Goal: Information Seeking & Learning: Learn about a topic

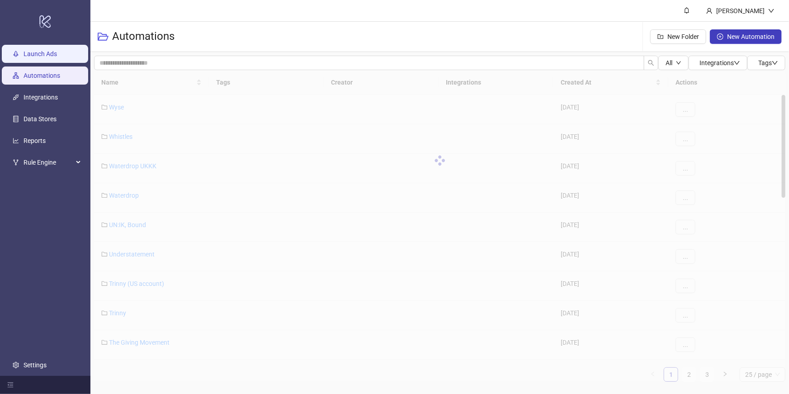
click at [50, 57] on link "Launch Ads" at bounding box center [40, 53] width 33 height 7
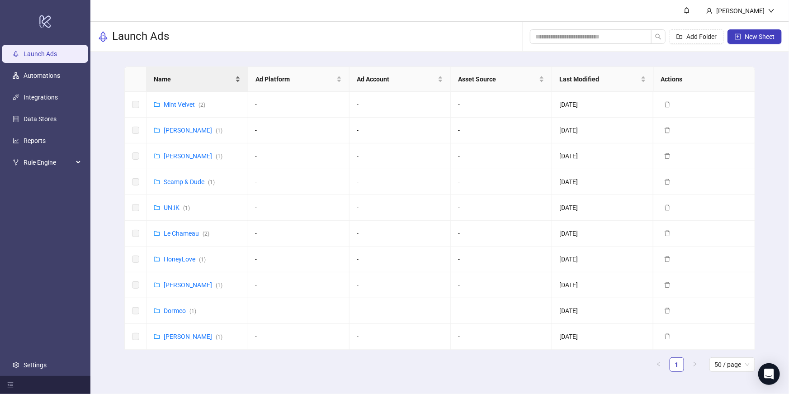
click at [184, 81] on span "Name" at bounding box center [193, 79] width 79 height 10
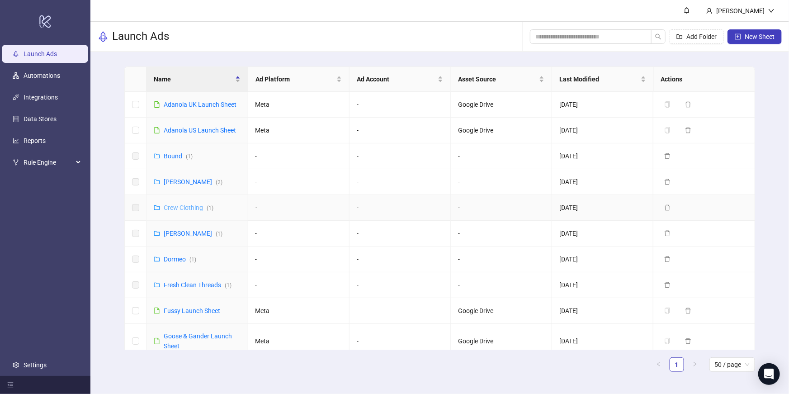
click at [186, 210] on link "Crew Clothing ( 1 )" at bounding box center [189, 207] width 50 height 7
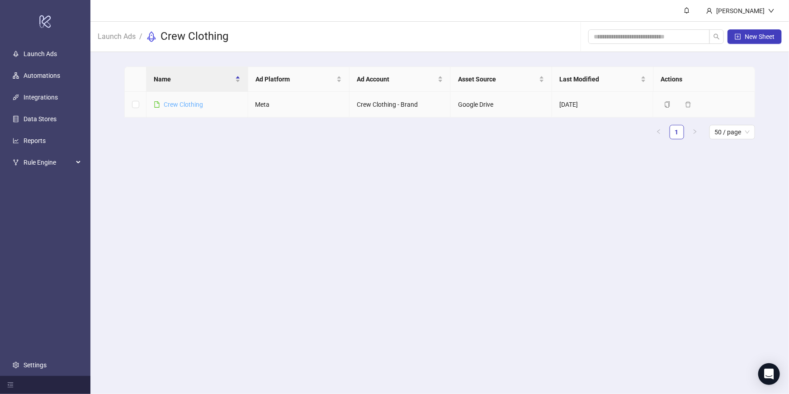
click at [174, 104] on link "Crew Clothing" at bounding box center [183, 104] width 39 height 7
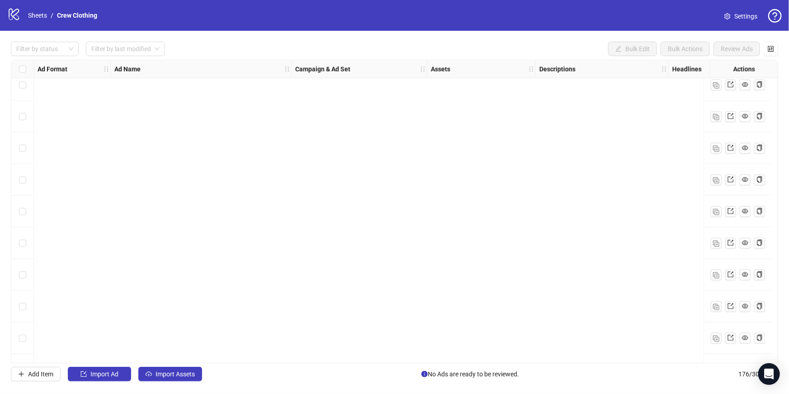
scroll to position [5288, 0]
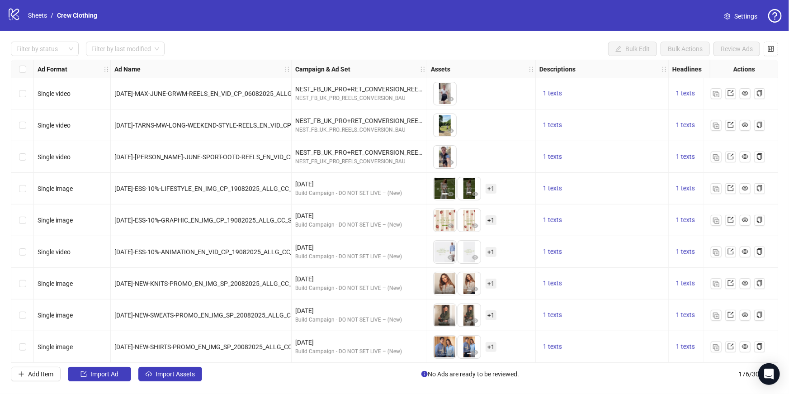
click at [14, 16] on icon "logo/logo-mobile" at bounding box center [14, 14] width 14 height 14
click at [27, 17] on link "Sheets" at bounding box center [37, 15] width 23 height 10
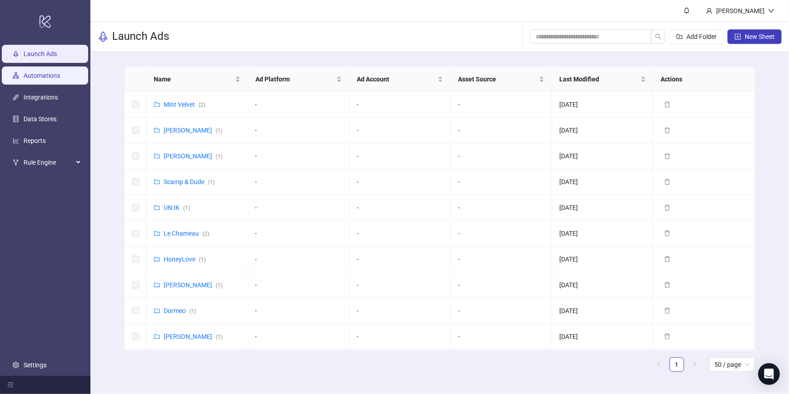
click at [48, 72] on link "Automations" at bounding box center [42, 75] width 37 height 7
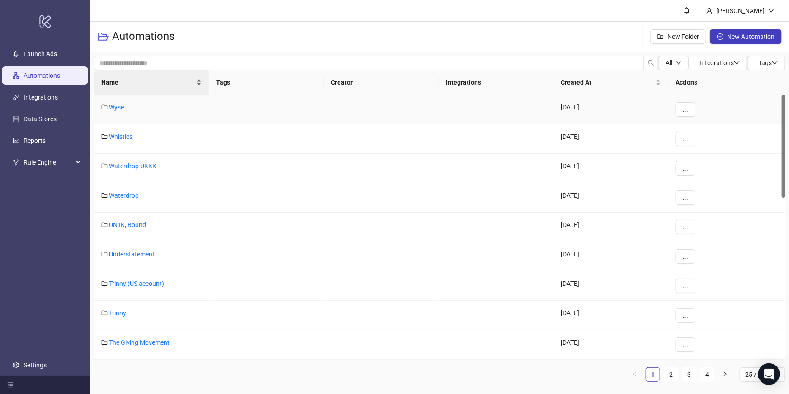
click at [132, 79] on span "Name" at bounding box center [147, 82] width 93 height 10
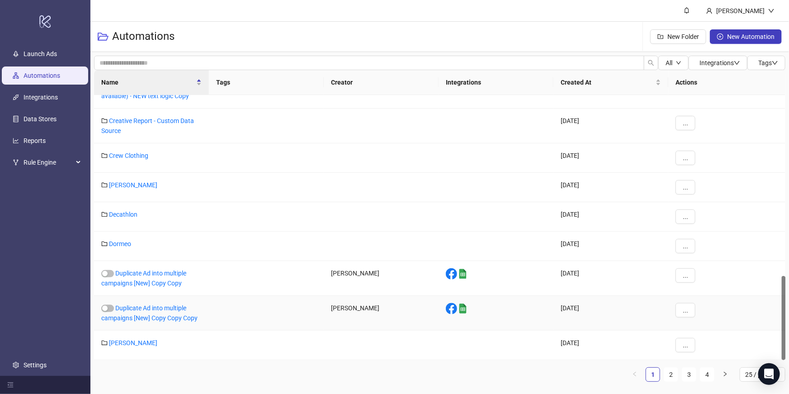
scroll to position [569, 0]
click at [178, 302] on div "Duplicate Ad into multiple campaigns [New] Copy Copy Copy" at bounding box center [151, 313] width 115 height 35
click at [178, 305] on link "Duplicate Ad into multiple campaigns [New] Copy Copy Copy" at bounding box center [149, 312] width 96 height 17
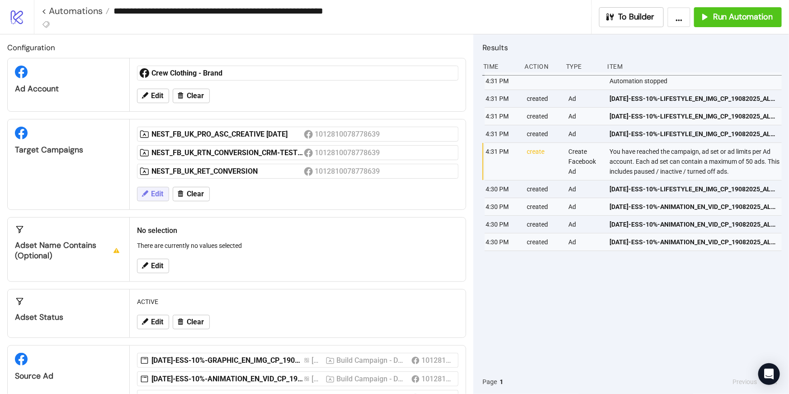
click at [161, 196] on span "Edit" at bounding box center [157, 194] width 12 height 8
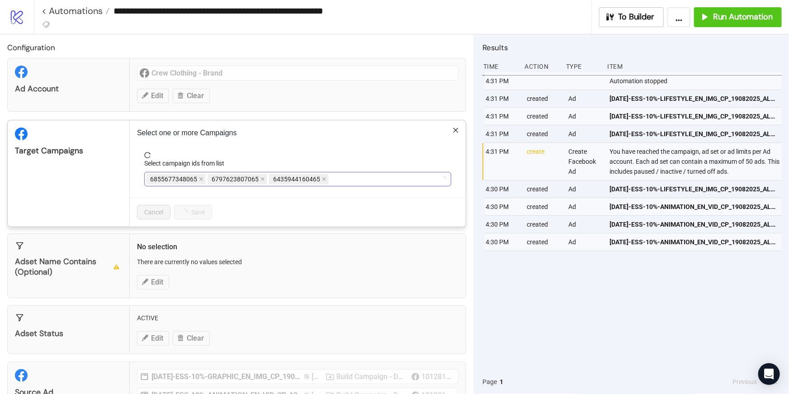
click at [335, 183] on div "6855677348065 6797623807065 6435944160465" at bounding box center [293, 179] width 294 height 13
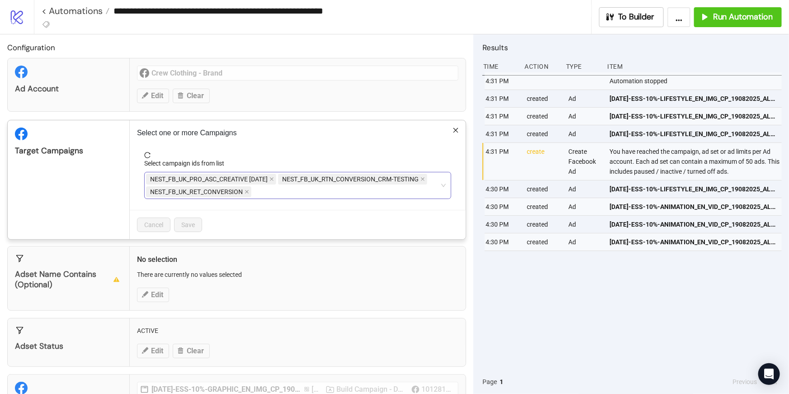
click at [335, 193] on div "NEST_FB_UK_PRO_ASC_CREATIVE [DATE] NEST_FB_UK_RTN_CONVERSION_CRM-TESTING NEST_F…" at bounding box center [293, 185] width 294 height 25
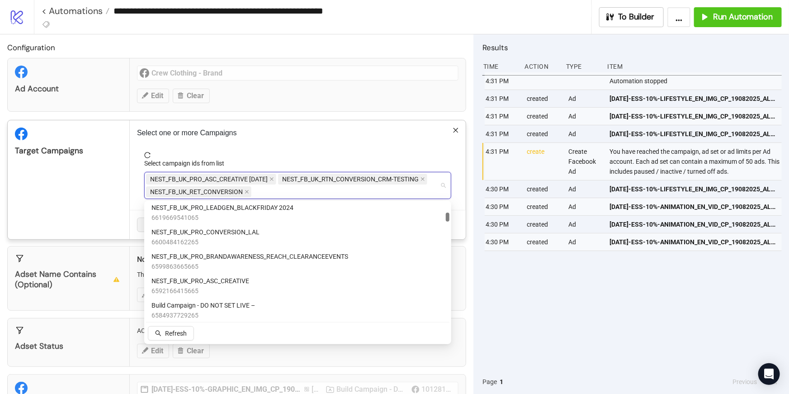
scroll to position [333, 0]
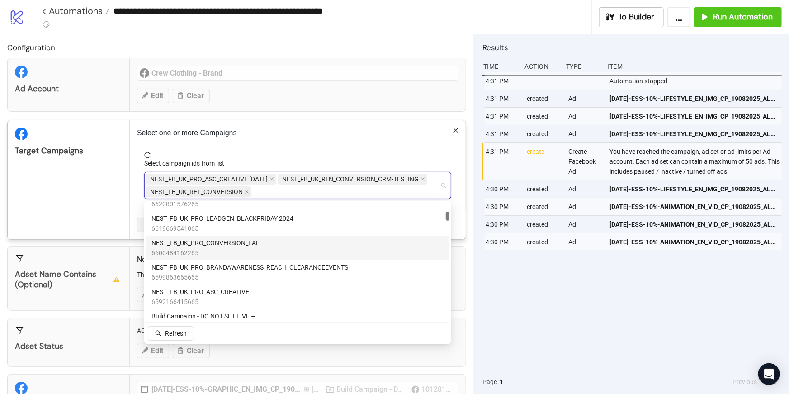
click at [271, 244] on div "NEST_FB_UK_PRO_CONVERSION_LAL 6600484162265" at bounding box center [297, 248] width 292 height 20
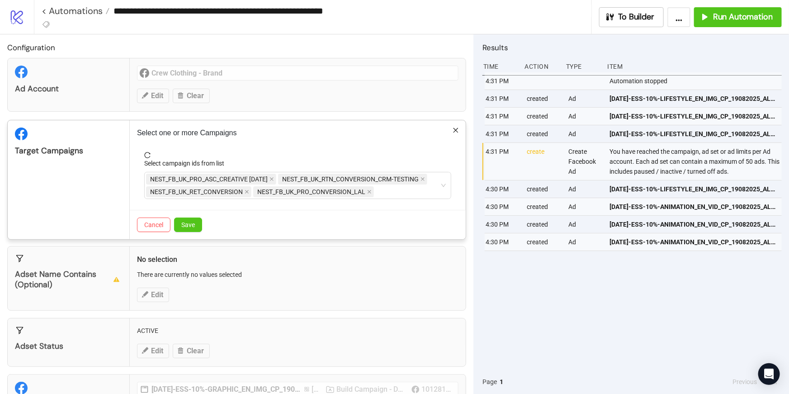
click at [279, 150] on div "Select one or more Campaigns Select campaign ids from list NEST_FB_UK_PRO_ASC_C…" at bounding box center [298, 179] width 336 height 119
click at [196, 221] on button "Save" at bounding box center [188, 224] width 28 height 14
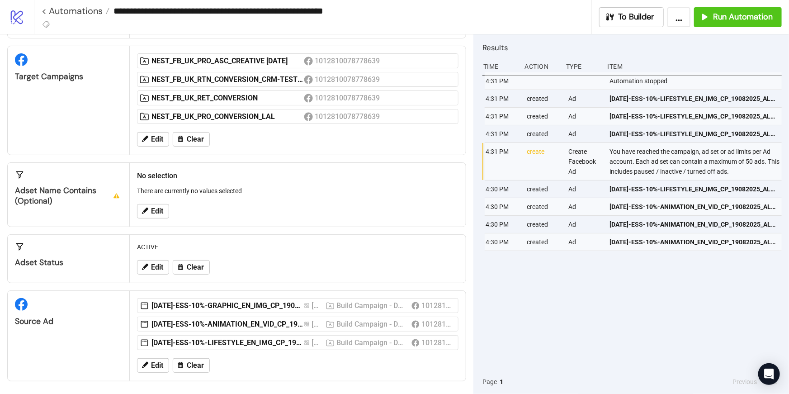
scroll to position [73, 0]
click at [224, 190] on p "There are currently no values selected" at bounding box center [297, 191] width 321 height 10
click at [156, 207] on span "Edit" at bounding box center [157, 211] width 12 height 8
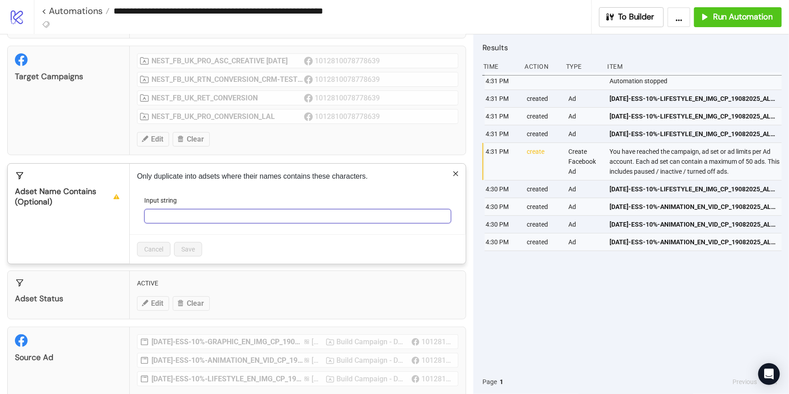
click at [199, 222] on input "Input string" at bounding box center [297, 216] width 307 height 14
paste input "**********"
type input "**********"
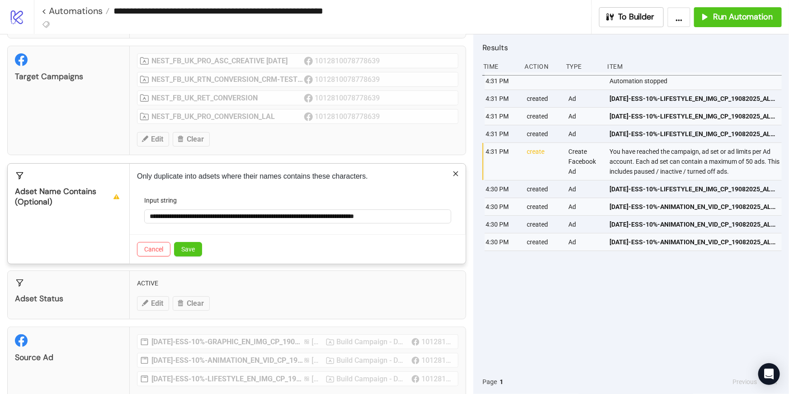
scroll to position [0, 0]
click at [219, 232] on form "**********" at bounding box center [297, 214] width 321 height 39
click at [293, 240] on div "Cancel Save" at bounding box center [298, 248] width 336 height 29
click at [189, 217] on input "**********" at bounding box center [297, 216] width 307 height 14
click at [457, 174] on icon "close" at bounding box center [455, 173] width 6 height 6
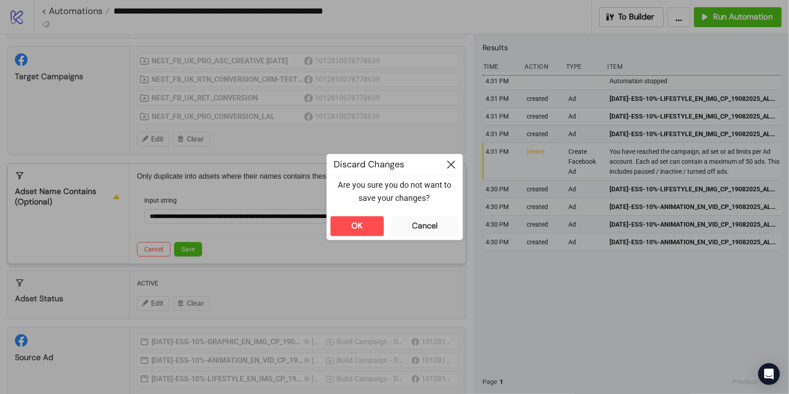
click at [451, 165] on icon at bounding box center [451, 164] width 8 height 8
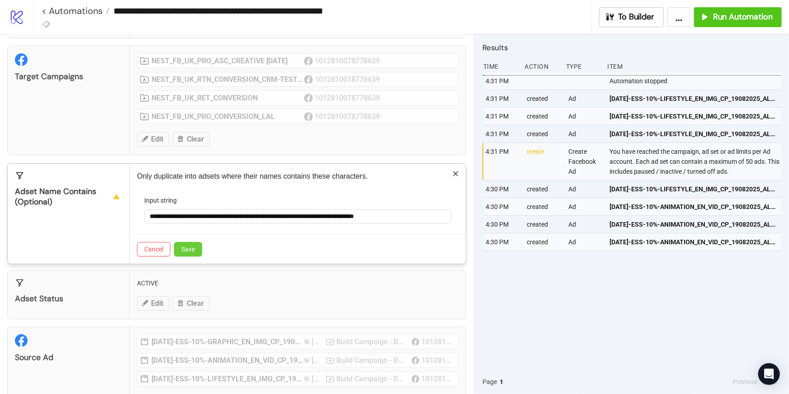
click at [182, 245] on span "Save" at bounding box center [188, 248] width 14 height 7
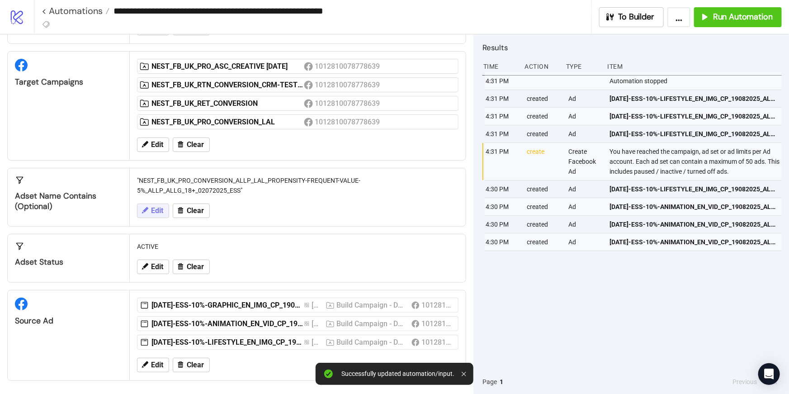
click at [153, 210] on span "Edit" at bounding box center [157, 211] width 12 height 8
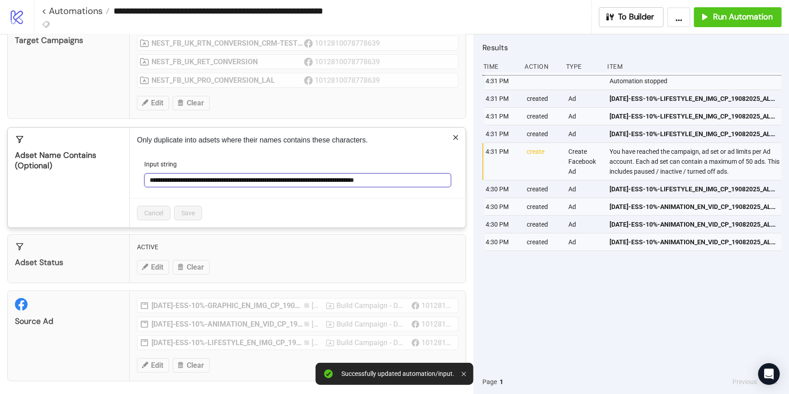
scroll to position [0, 26]
drag, startPoint x: 395, startPoint y: 181, endPoint x: 448, endPoint y: 184, distance: 53.0
click at [448, 184] on input "**********" at bounding box center [297, 180] width 307 height 14
click at [447, 179] on input "**********" at bounding box center [297, 180] width 307 height 14
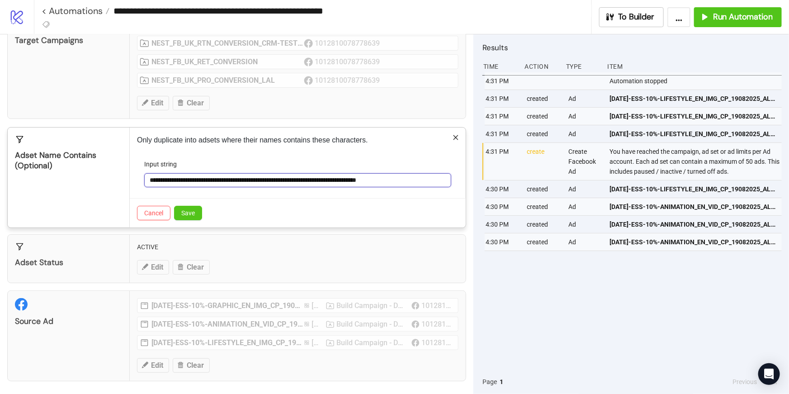
type input "**********"
click at [346, 201] on div "Cancel Save" at bounding box center [298, 212] width 336 height 29
click at [192, 213] on span "Save" at bounding box center [188, 212] width 14 height 7
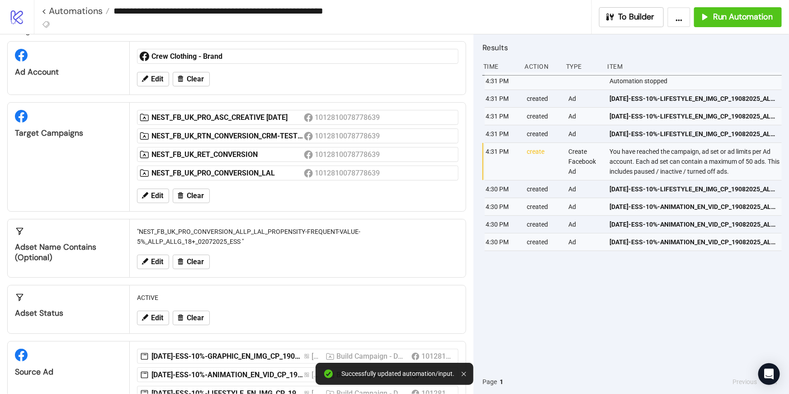
scroll to position [15, 0]
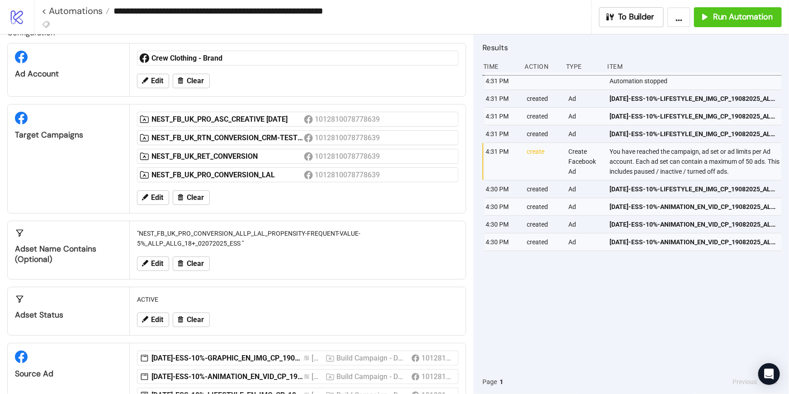
click at [247, 187] on div "Edit Clear" at bounding box center [297, 198] width 329 height 24
click at [157, 198] on span "Edit" at bounding box center [157, 197] width 12 height 8
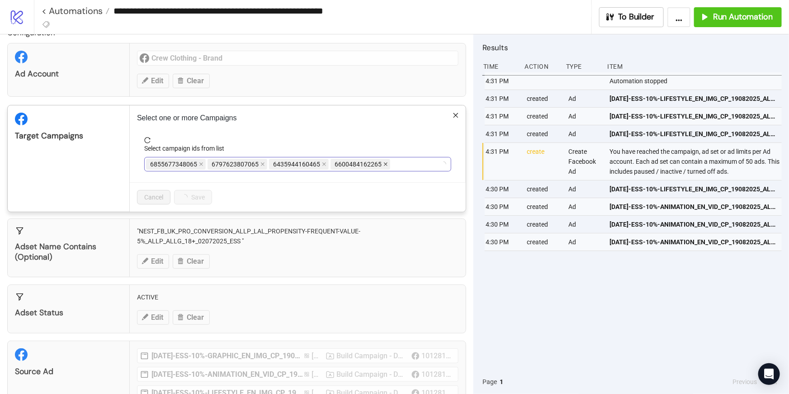
click at [383, 163] on icon "close" at bounding box center [385, 164] width 5 height 5
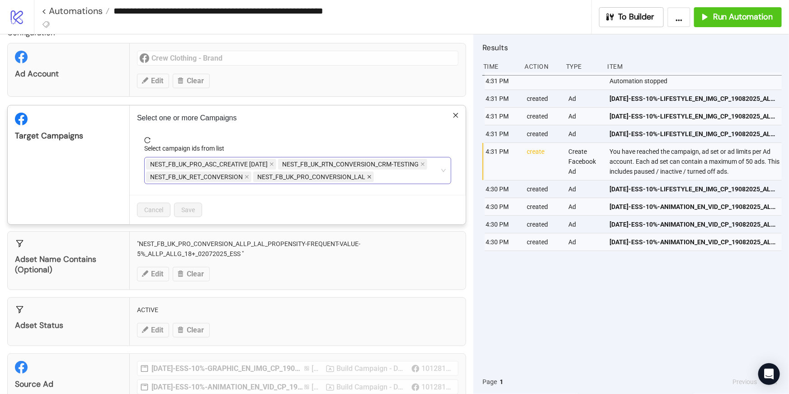
click at [368, 177] on icon "close" at bounding box center [369, 176] width 5 height 5
click at [182, 211] on span "Save" at bounding box center [188, 209] width 14 height 7
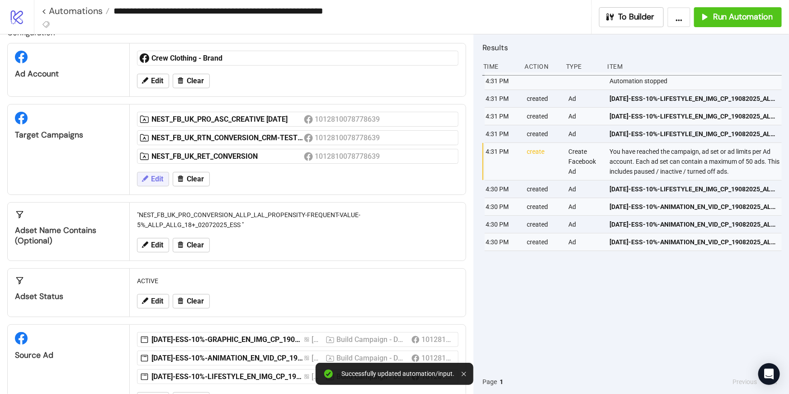
click at [159, 180] on span "Edit" at bounding box center [157, 179] width 12 height 8
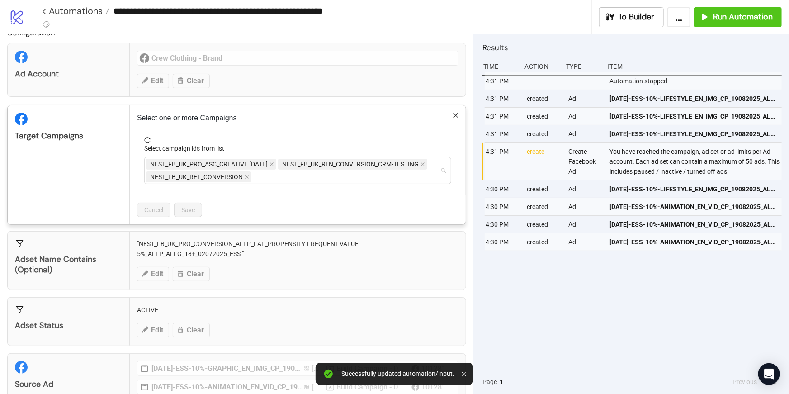
click at [260, 165] on span "NEST_FB_UK_PRO_ASC_CREATIVE [DATE]" at bounding box center [209, 164] width 118 height 10
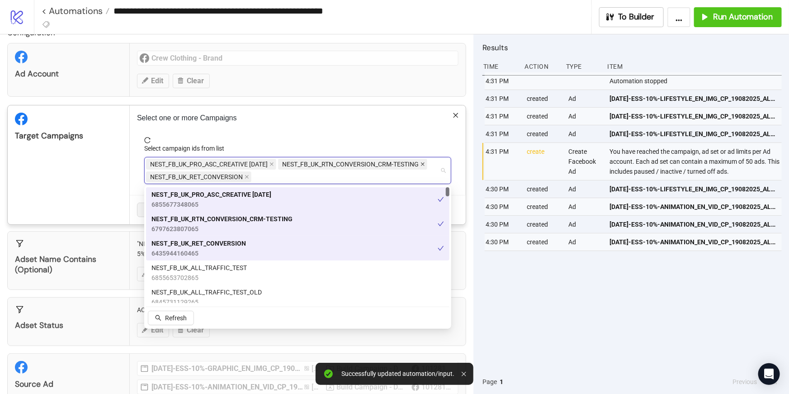
click at [423, 164] on icon "close" at bounding box center [422, 164] width 5 height 5
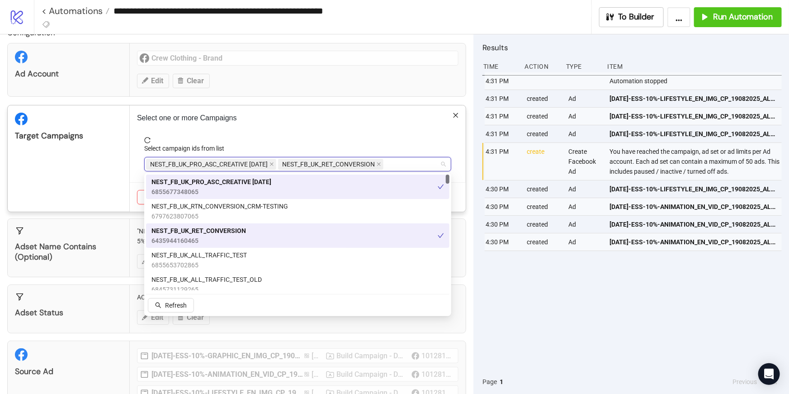
click at [297, 129] on div "Select one or more Campaigns Select campaign ids from list NEST_FB_UK_PRO_ASC_C…" at bounding box center [298, 158] width 336 height 106
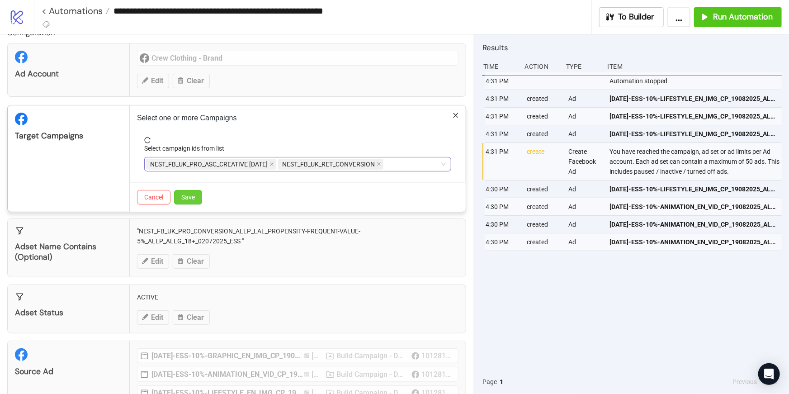
click at [185, 198] on span "Save" at bounding box center [188, 196] width 14 height 7
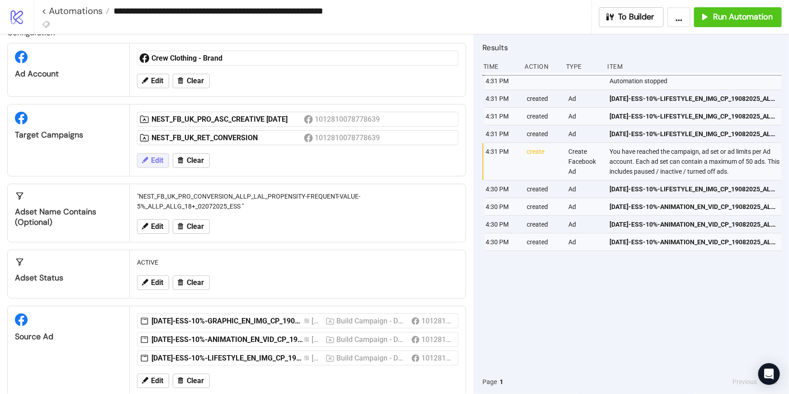
click at [160, 161] on span "Edit" at bounding box center [157, 160] width 12 height 8
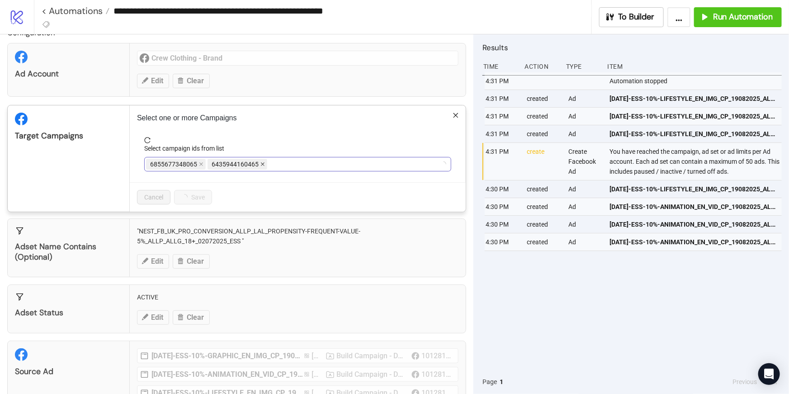
click at [262, 166] on span at bounding box center [262, 164] width 5 height 10
click at [380, 162] on icon "close" at bounding box center [379, 164] width 5 height 5
click at [189, 195] on span "Save" at bounding box center [188, 196] width 14 height 7
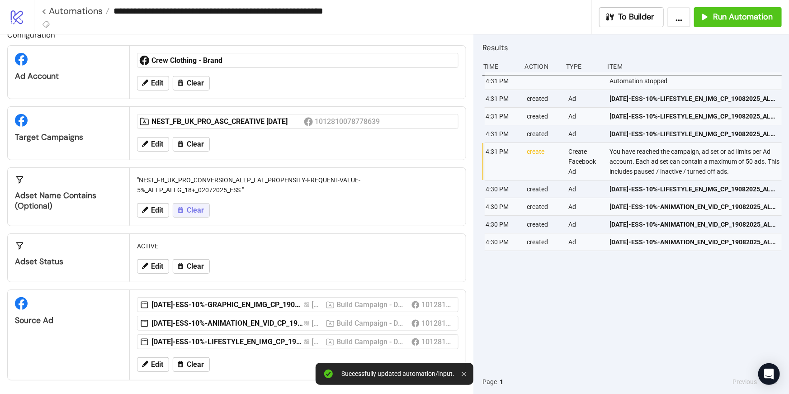
click at [185, 211] on button "Clear" at bounding box center [191, 210] width 37 height 14
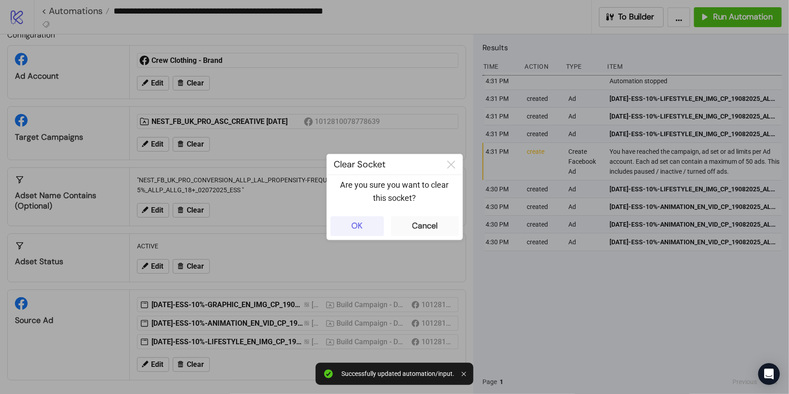
click at [355, 224] on div "OK" at bounding box center [356, 226] width 11 height 10
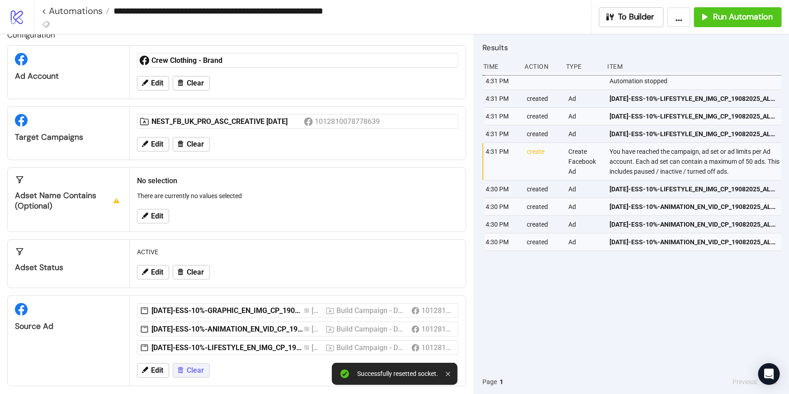
click at [192, 368] on span "Clear" at bounding box center [195, 370] width 17 height 8
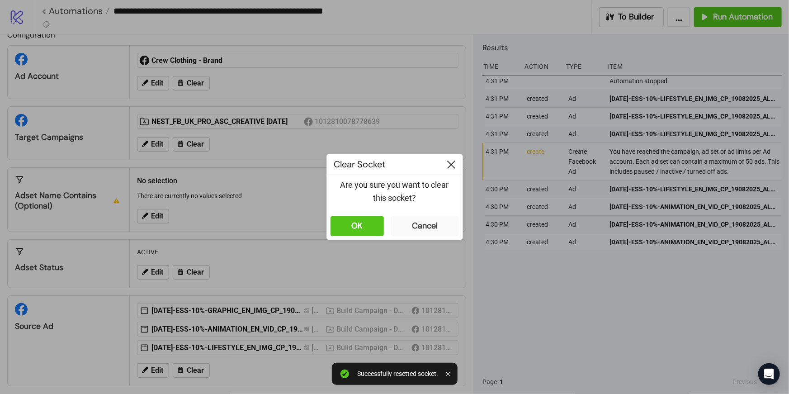
click at [452, 167] on icon at bounding box center [451, 164] width 8 height 8
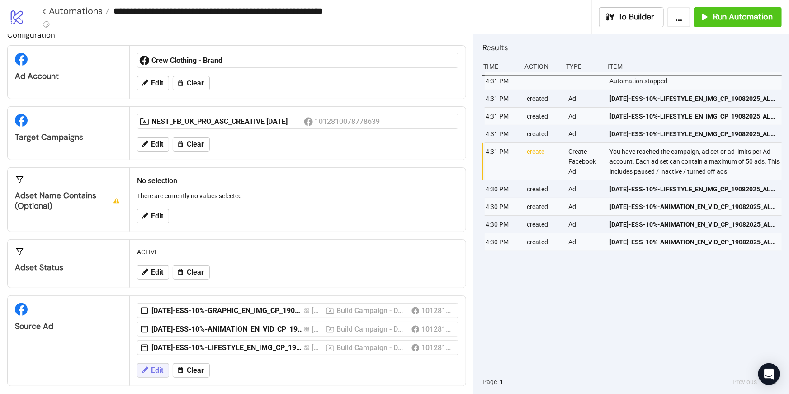
click at [166, 369] on button "Edit" at bounding box center [153, 370] width 32 height 14
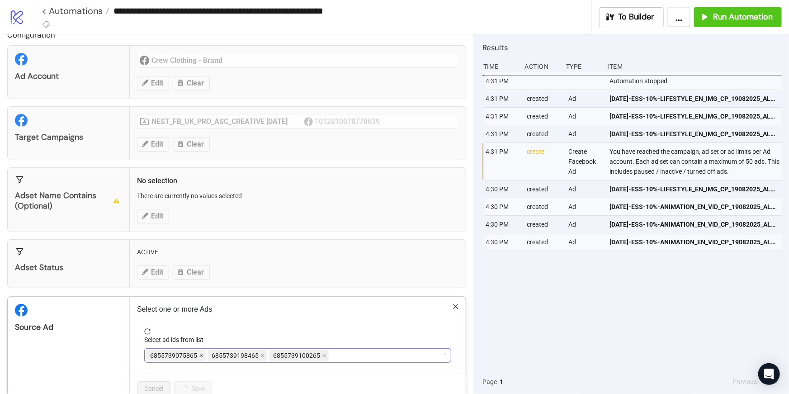
click at [201, 353] on icon "close" at bounding box center [201, 355] width 5 height 5
click at [201, 353] on div at bounding box center [293, 355] width 294 height 13
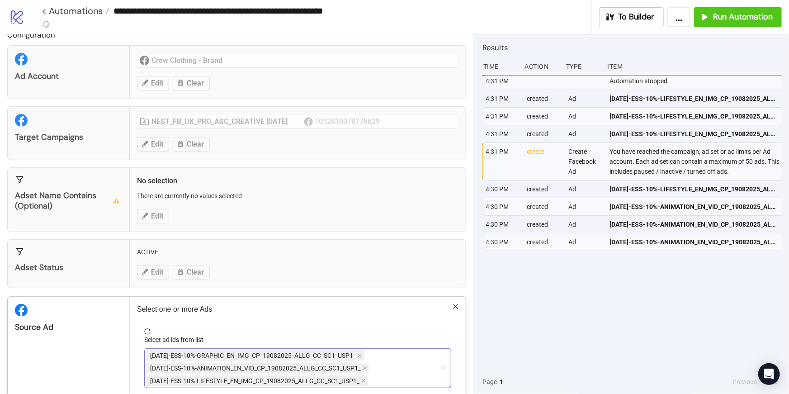
scroll to position [60, 0]
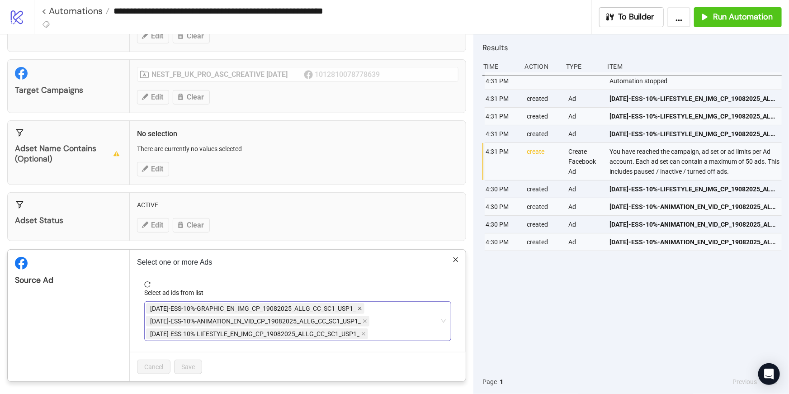
click at [359, 306] on icon "close" at bounding box center [360, 308] width 4 height 4
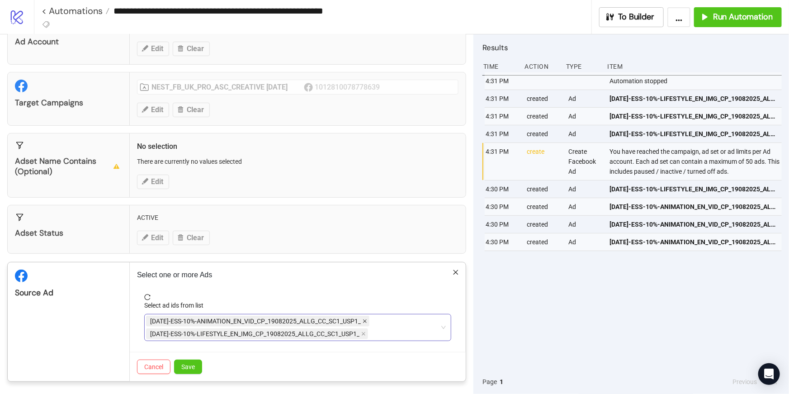
click at [363, 320] on icon "close" at bounding box center [365, 321] width 5 height 5
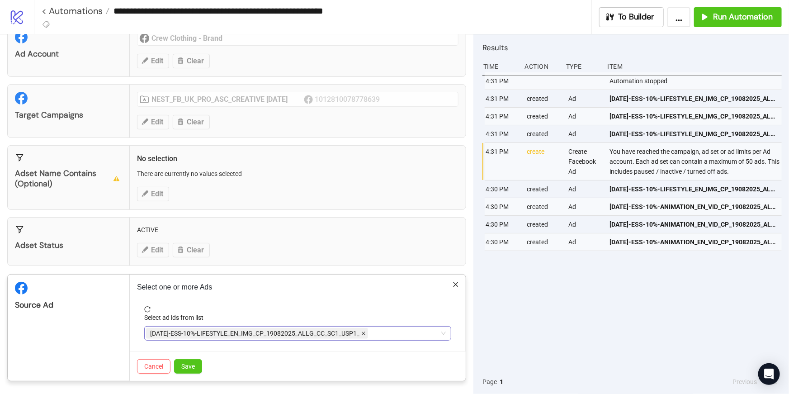
click at [363, 331] on icon "close" at bounding box center [363, 333] width 5 height 5
click at [346, 335] on div at bounding box center [293, 333] width 294 height 13
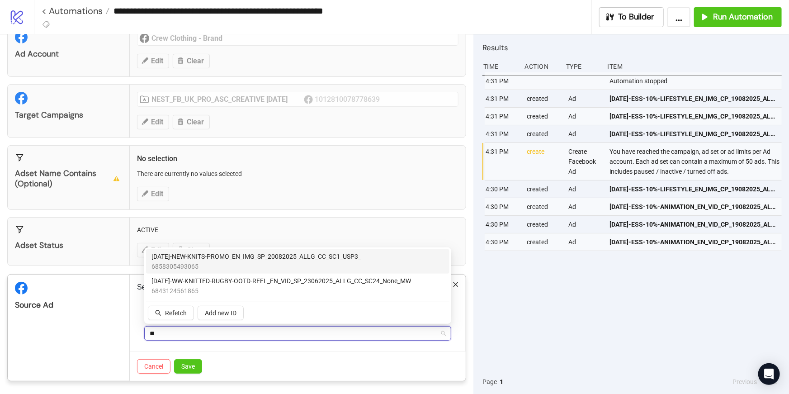
scroll to position [0, 0]
click at [286, 262] on span "6858305493065" at bounding box center [255, 266] width 209 height 10
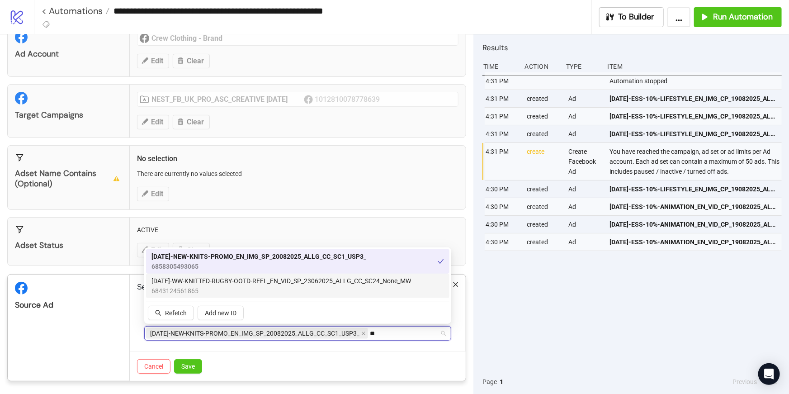
type input "*"
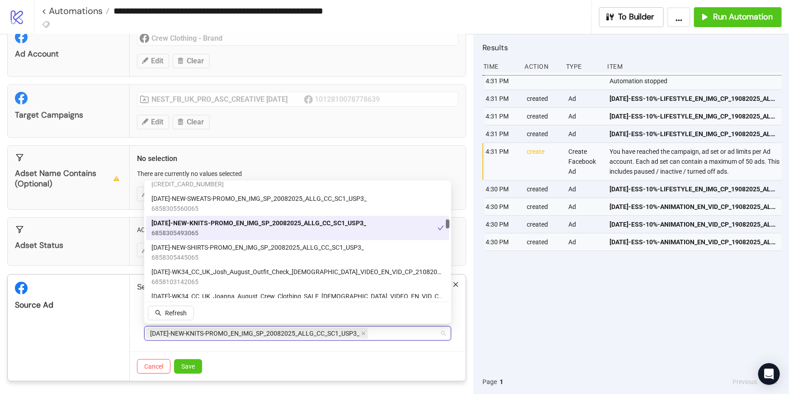
scroll to position [1335, 0]
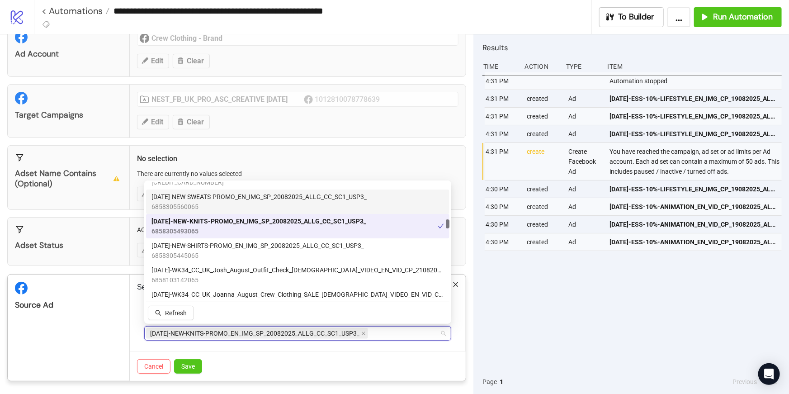
click at [280, 196] on span "[DATE]-NEW-SWEATS-PROMO_EN_IMG_SP_20082025_ALLG_CC_SC1_USP3_" at bounding box center [258, 197] width 215 height 10
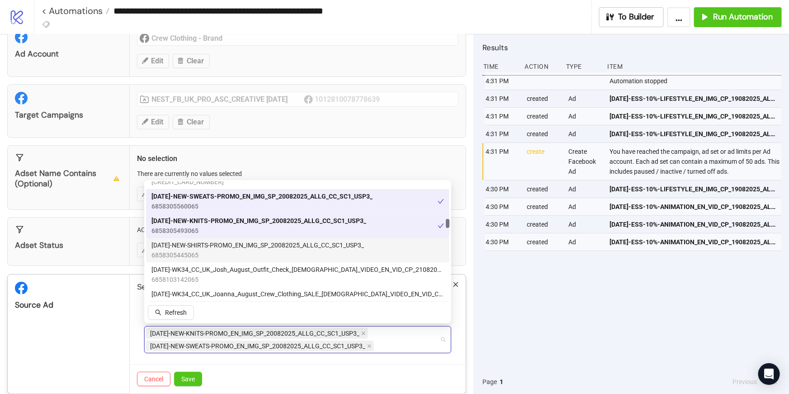
click at [281, 243] on span "[DATE]-NEW-SHIRTS-PROMO_EN_IMG_SP_20082025_ALLG_CC_SC1_USP3_" at bounding box center [257, 245] width 212 height 10
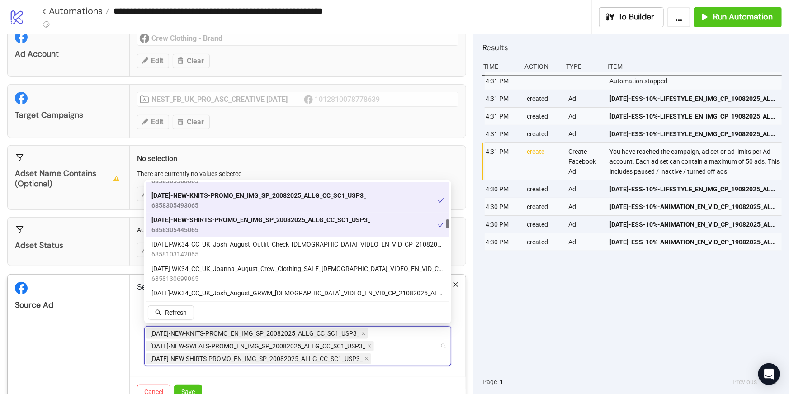
scroll to position [1361, 0]
click at [393, 355] on div "[DATE]-NEW-KNITS-PROMO_EN_IMG_SP_20082025_ALLG_CC_SC1_USP3_ [DATE]-NEW-SWEATS-P…" at bounding box center [293, 346] width 294 height 38
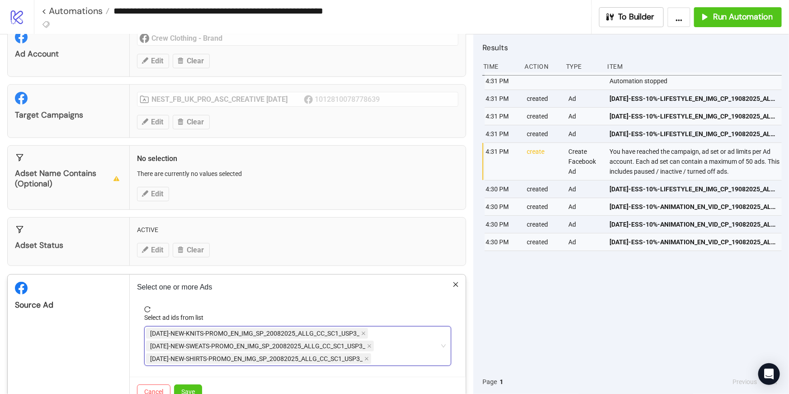
scroll to position [60, 0]
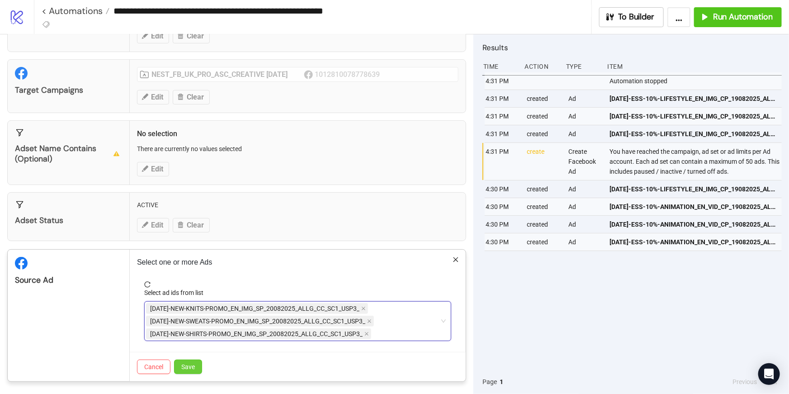
click at [196, 365] on button "Save" at bounding box center [188, 366] width 28 height 14
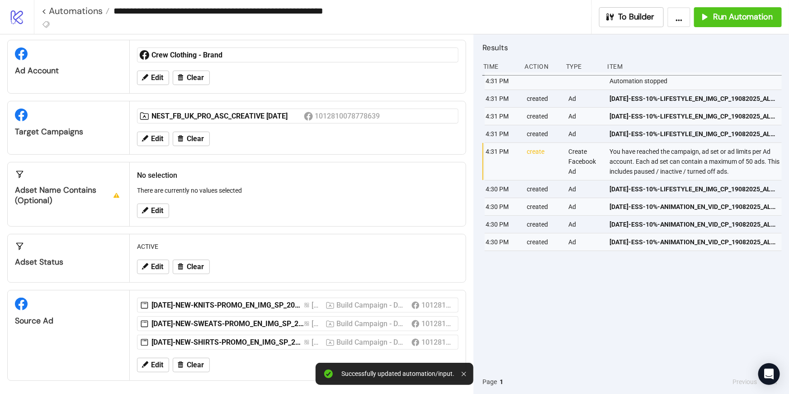
scroll to position [0, 0]
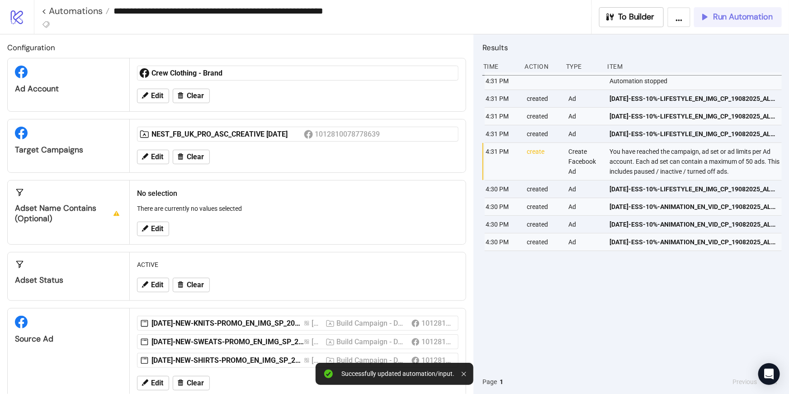
click at [712, 19] on div "Run Automation" at bounding box center [735, 17] width 73 height 10
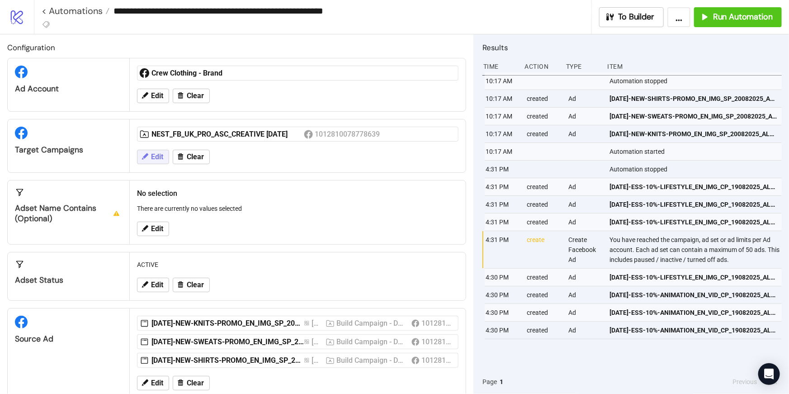
click at [166, 154] on button "Edit" at bounding box center [153, 157] width 32 height 14
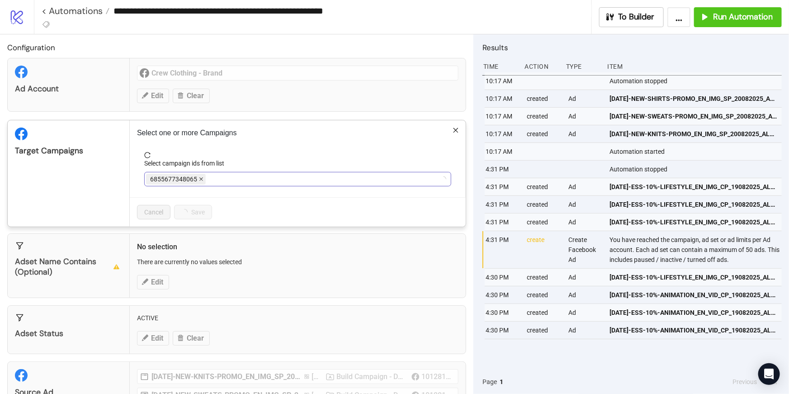
click at [202, 178] on icon "close" at bounding box center [201, 180] width 4 height 4
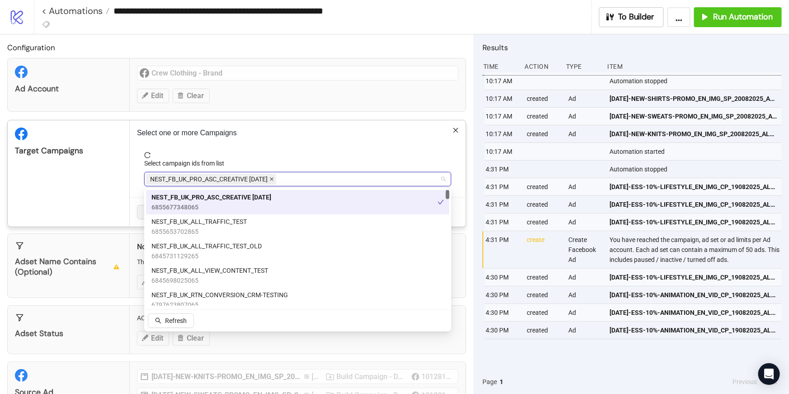
click at [274, 179] on icon "close" at bounding box center [271, 179] width 5 height 5
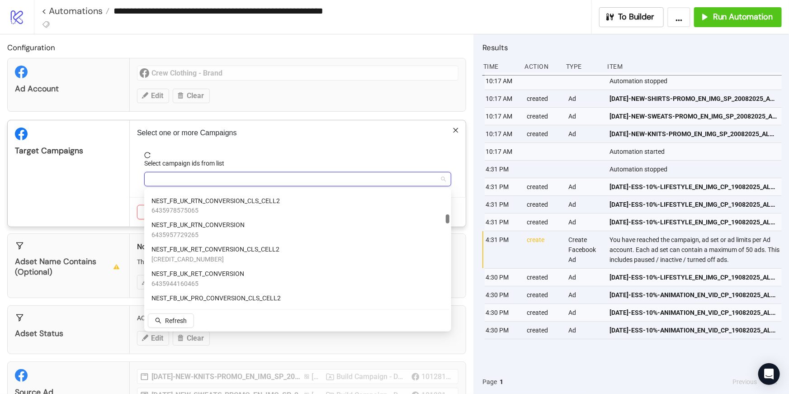
scroll to position [852, 0]
click at [229, 277] on span "NEST_FB_UK_RET_CONVERSION" at bounding box center [197, 273] width 93 height 10
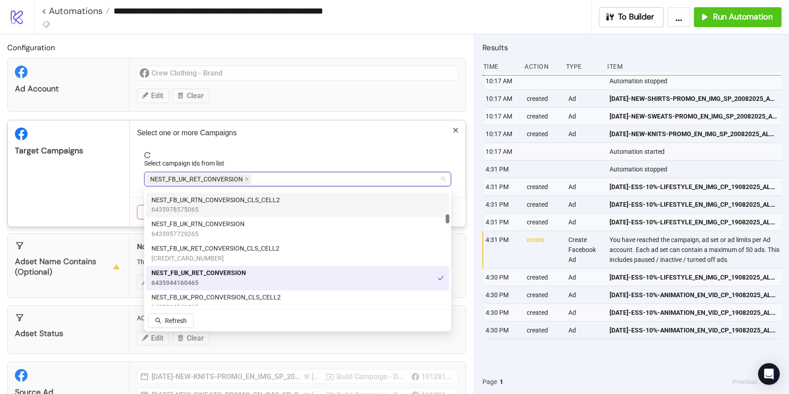
click at [291, 155] on span "reload" at bounding box center [297, 155] width 307 height 6
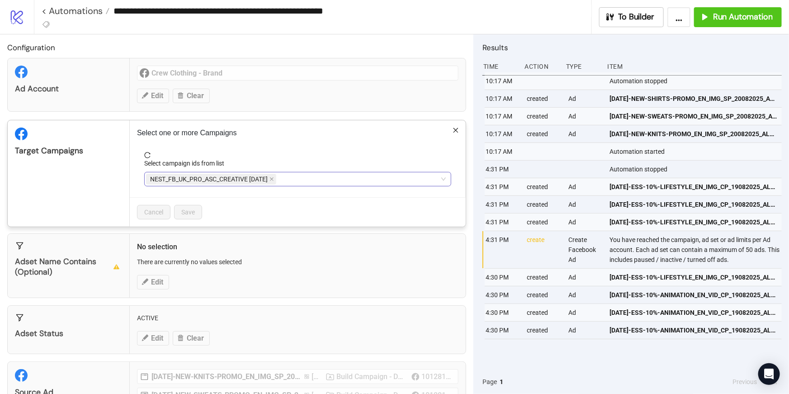
click at [286, 179] on div "NEST_FB_UK_PRO_ASC_CREATIVE [DATE]" at bounding box center [293, 179] width 294 height 13
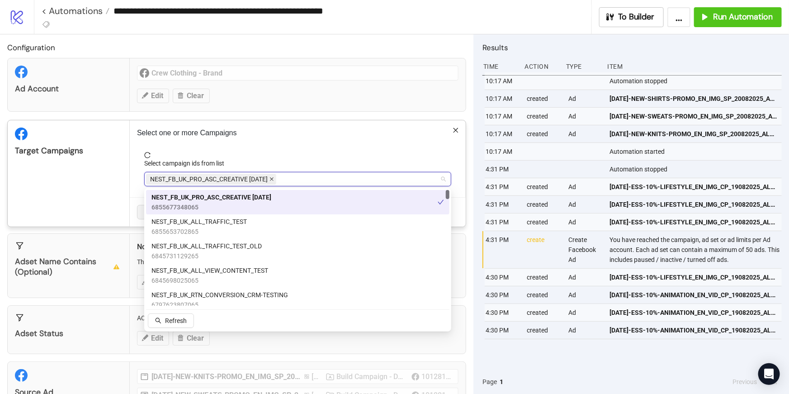
click at [274, 177] on icon "close" at bounding box center [271, 179] width 5 height 5
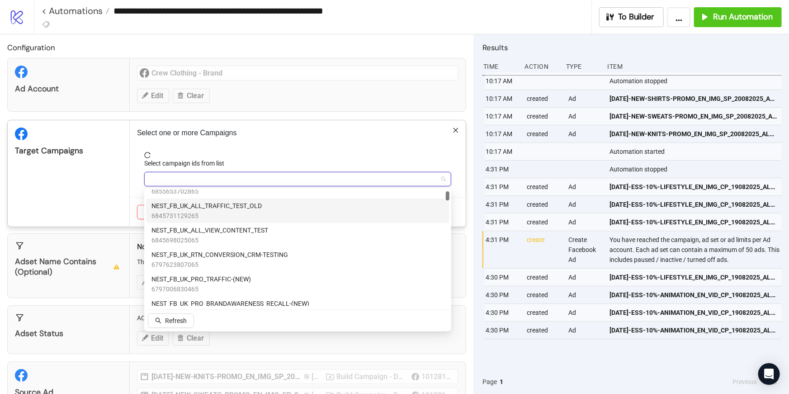
scroll to position [42, 0]
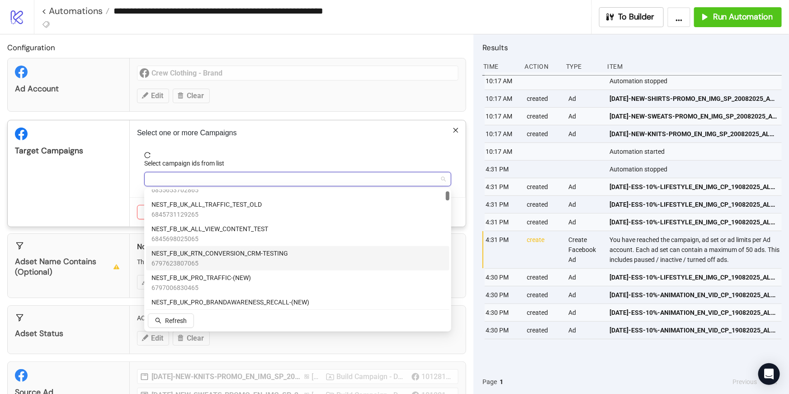
click at [220, 253] on span "NEST_FB_UK_RTN_CONVERSION_CRM-TESTING" at bounding box center [219, 253] width 137 height 10
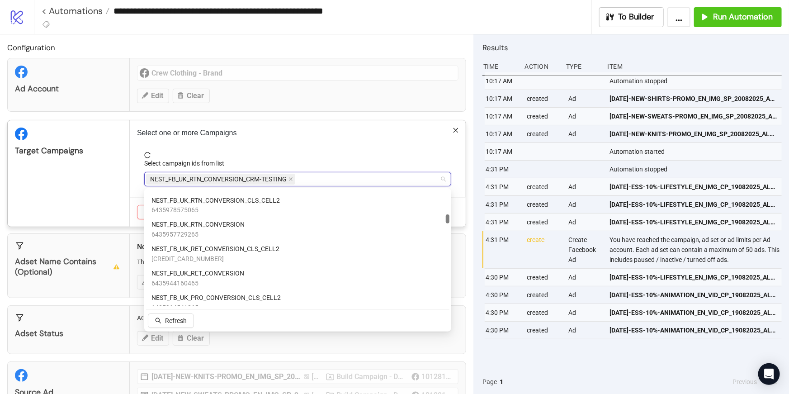
scroll to position [851, 0]
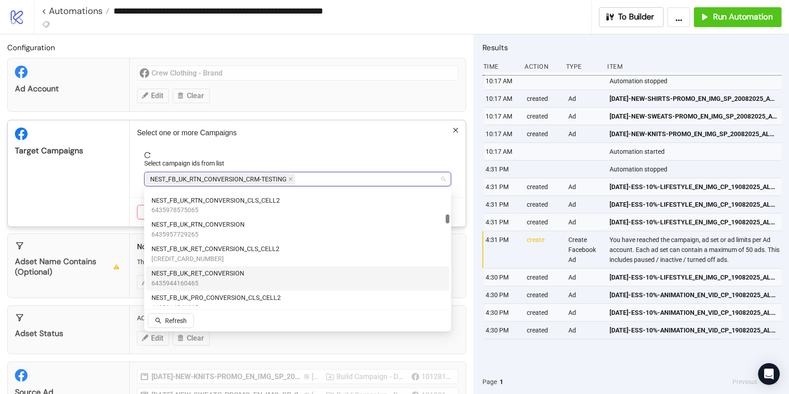
click at [240, 273] on span "NEST_FB_UK_RET_CONVERSION" at bounding box center [197, 274] width 93 height 10
click at [306, 148] on div "Select one or more Campaigns Select campaign ids from list NEST_FB_UK_RTN_CONVE…" at bounding box center [298, 173] width 336 height 106
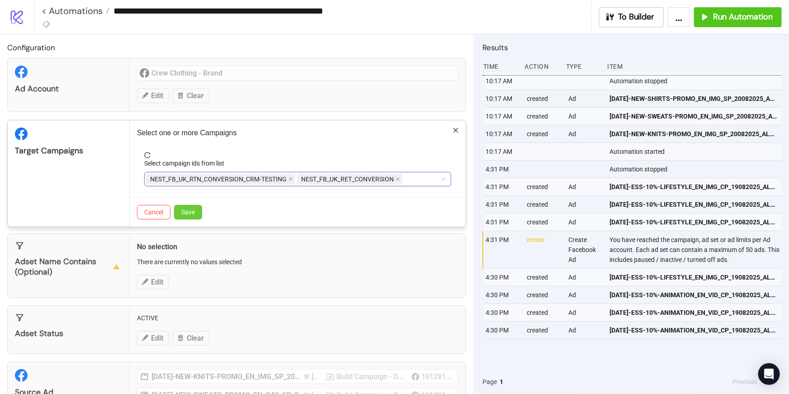
click at [198, 207] on button "Save" at bounding box center [188, 212] width 28 height 14
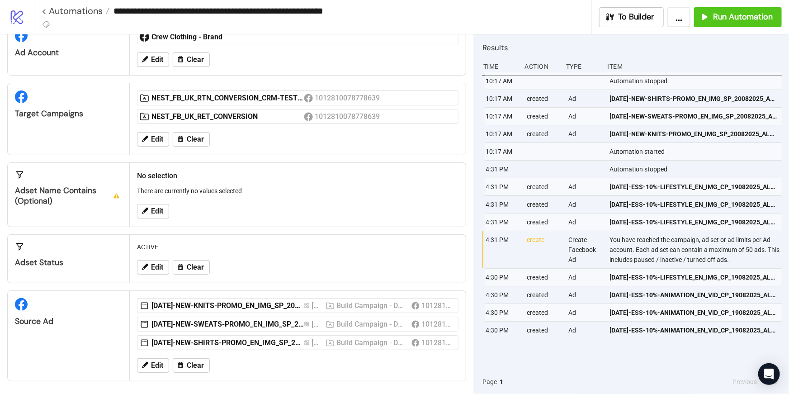
scroll to position [0, 0]
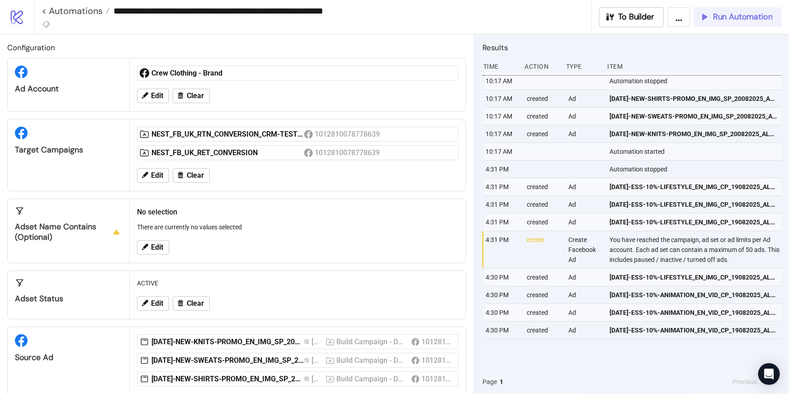
click at [708, 18] on icon "button" at bounding box center [704, 17] width 10 height 10
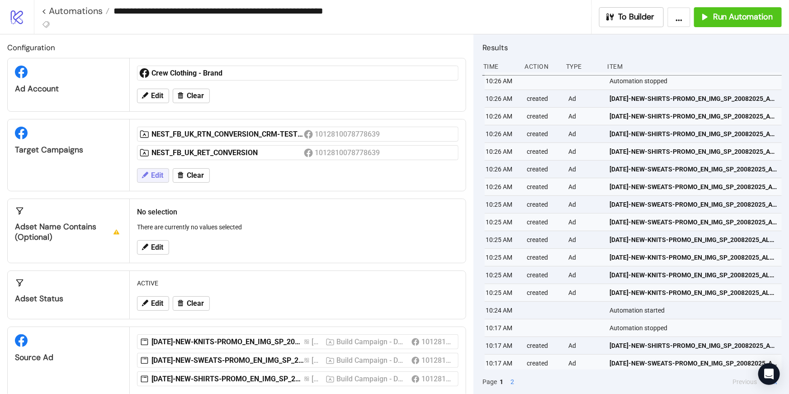
click at [155, 174] on span "Edit" at bounding box center [157, 175] width 12 height 8
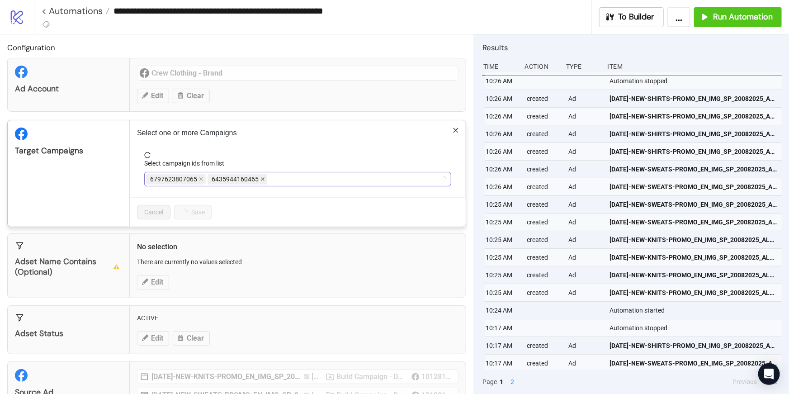
click at [260, 177] on icon "close" at bounding box center [262, 179] width 5 height 5
click at [197, 177] on span "NEST_FB_UK_RTN_CONVERSION_CRM-TESTING" at bounding box center [218, 179] width 137 height 10
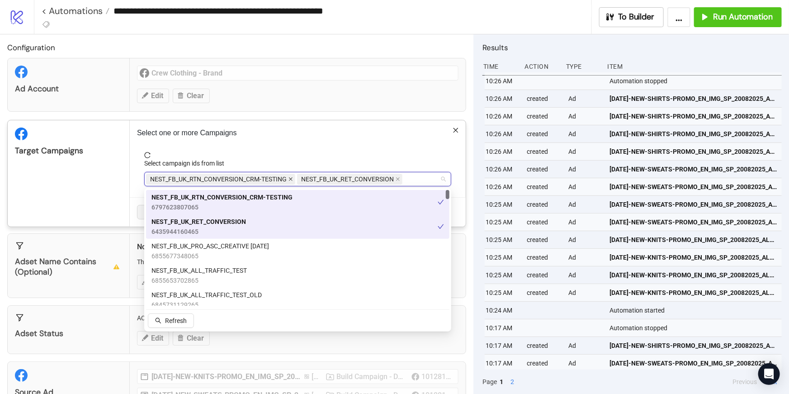
click at [290, 179] on icon "close" at bounding box center [290, 179] width 5 height 5
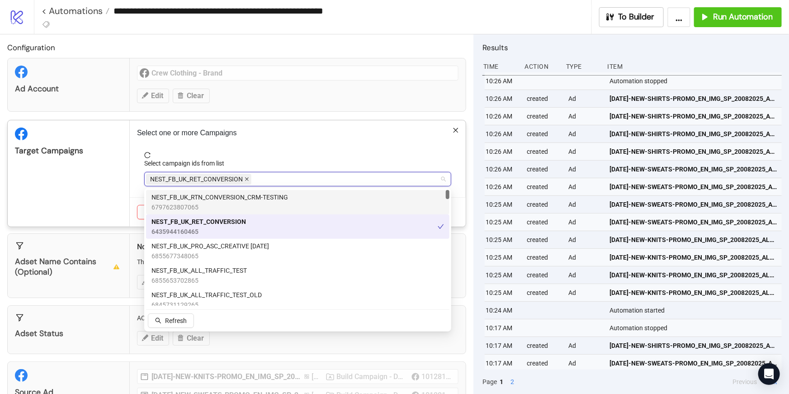
click at [248, 181] on icon "close" at bounding box center [247, 179] width 5 height 5
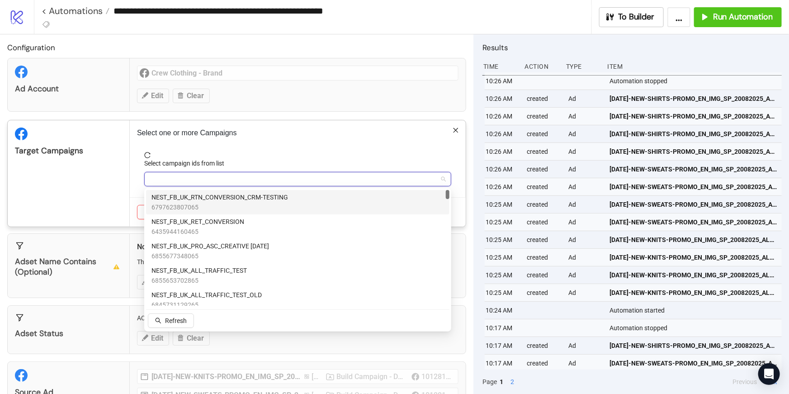
click at [241, 180] on div at bounding box center [293, 179] width 294 height 13
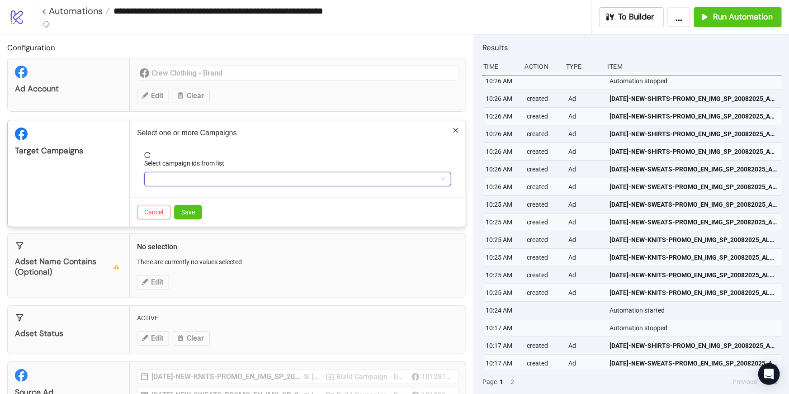
click at [241, 179] on div at bounding box center [293, 179] width 294 height 13
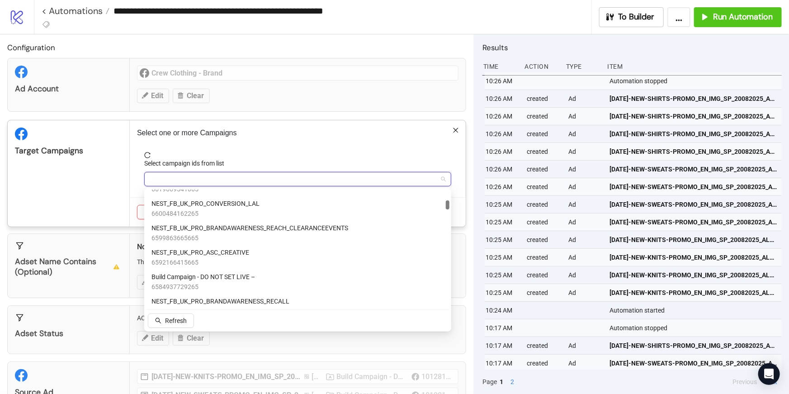
scroll to position [363, 0]
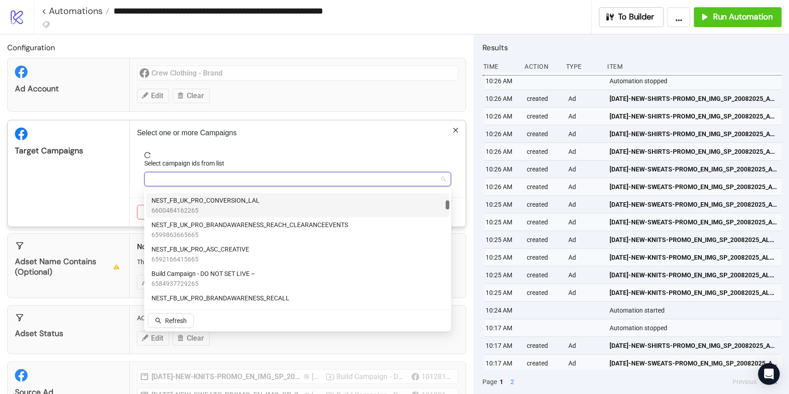
click at [233, 203] on span "NEST_FB_UK_PRO_CONVERSION_LAL" at bounding box center [205, 200] width 108 height 10
click at [292, 155] on span "reload" at bounding box center [297, 155] width 307 height 6
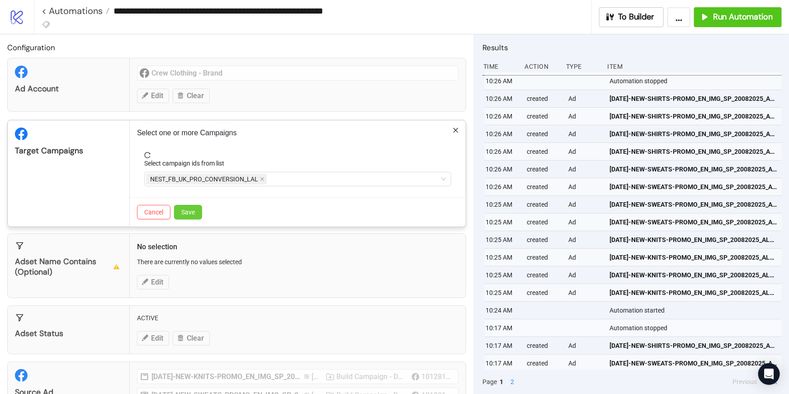
click at [192, 210] on span "Save" at bounding box center [188, 211] width 14 height 7
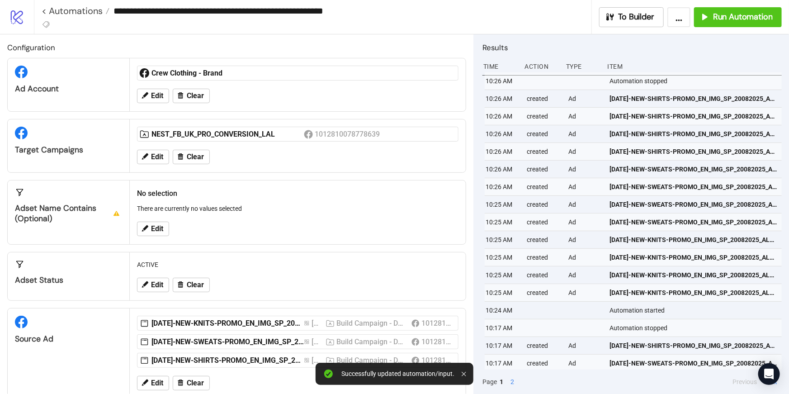
click at [158, 248] on div "Configuration Ad Account Crew Clothing - Brand Edit Clear Target Campaigns NEST…" at bounding box center [236, 213] width 473 height 359
click at [155, 232] on span "Edit" at bounding box center [157, 229] width 12 height 8
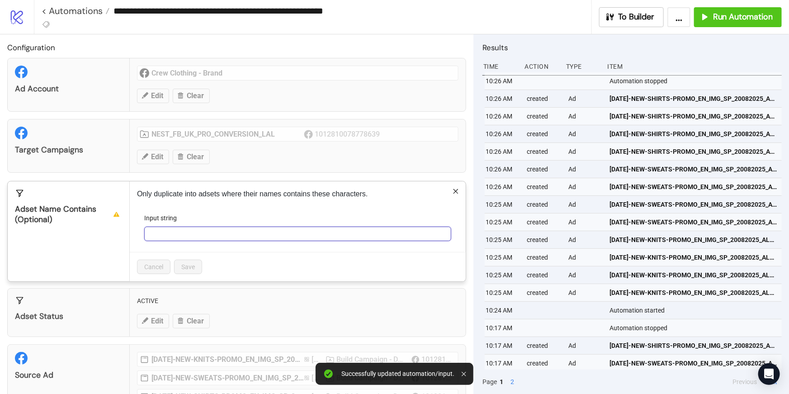
click at [188, 231] on input "Input string" at bounding box center [297, 233] width 307 height 14
paste input "**********"
type input "**********"
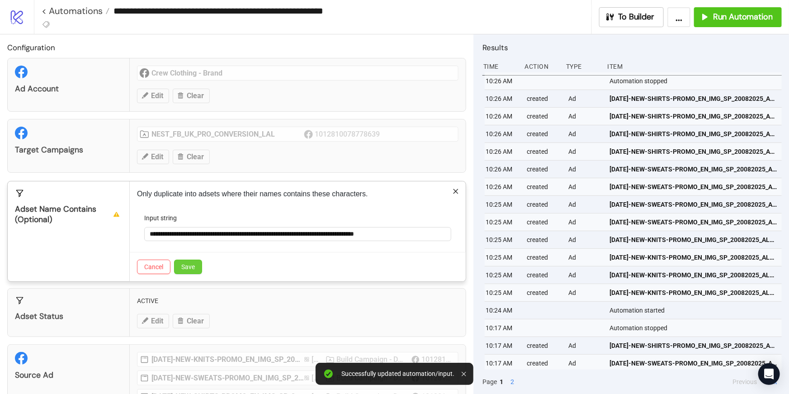
scroll to position [0, 0]
click at [181, 263] on span "Save" at bounding box center [188, 266] width 14 height 7
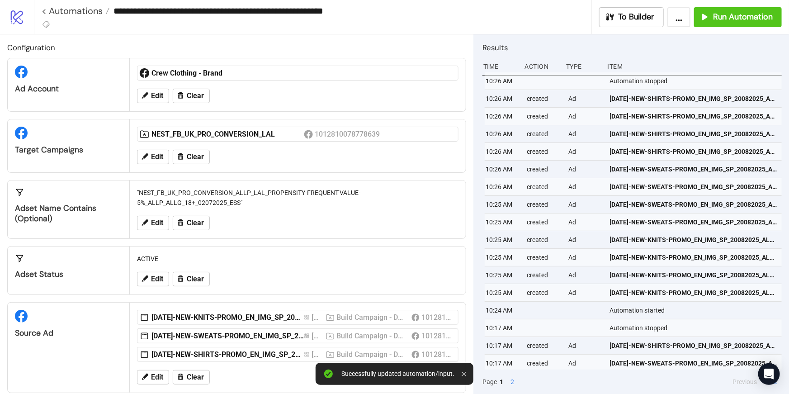
scroll to position [13, 0]
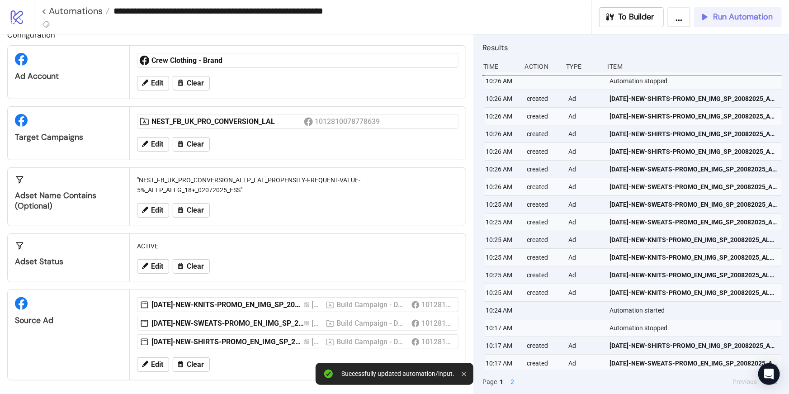
click at [700, 24] on button "Run Automation" at bounding box center [738, 17] width 88 height 20
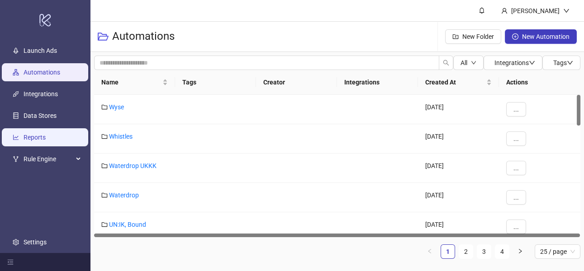
click at [46, 141] on link "Reports" at bounding box center [35, 137] width 22 height 7
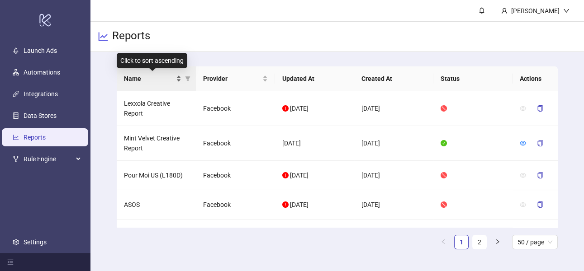
click at [149, 76] on span "Name" at bounding box center [149, 79] width 50 height 10
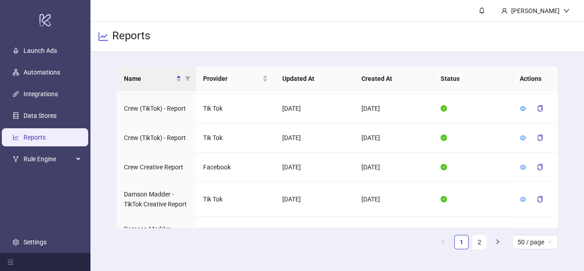
scroll to position [743, 0]
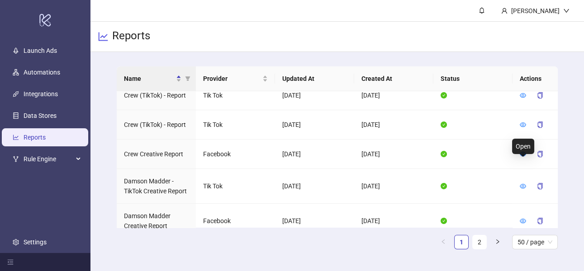
click at [522, 251] on icon "eye" at bounding box center [522, 253] width 6 height 5
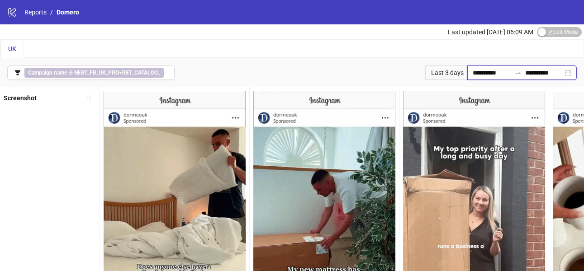
click at [477, 74] on input "**********" at bounding box center [491, 73] width 38 height 10
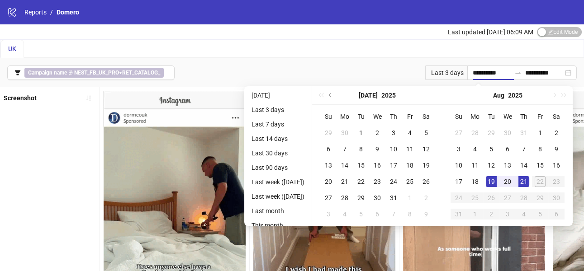
click at [275, 161] on ul "[DATE] Last 3 days Last 7 days Last 14 days Last 30 days Last 90 days Last week…" at bounding box center [278, 156] width 68 height 140
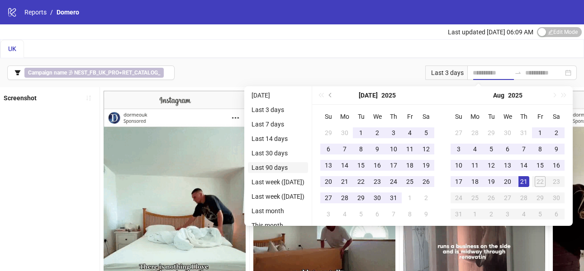
click at [279, 169] on li "Last 90 days" at bounding box center [278, 167] width 60 height 11
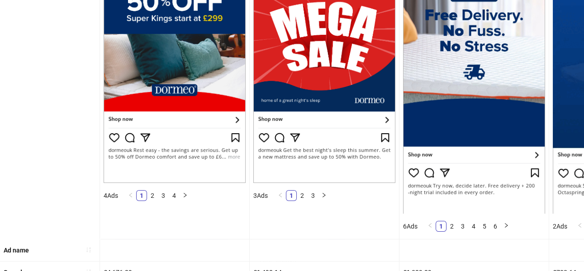
scroll to position [314, 0]
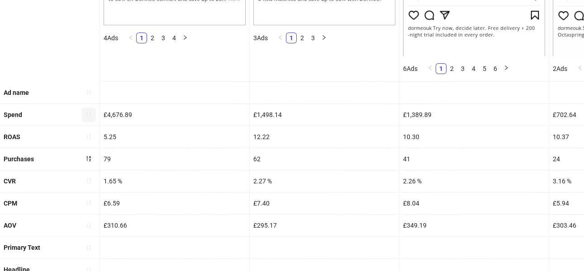
click at [89, 113] on icon "sort-ascending" at bounding box center [88, 114] width 6 height 6
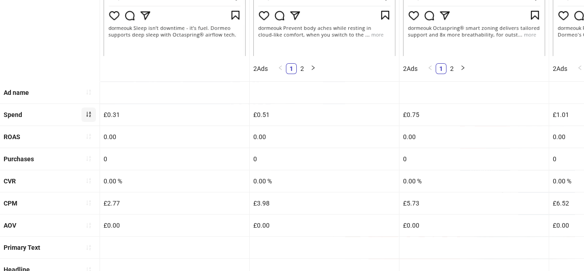
click at [90, 114] on icon "sort-ascending" at bounding box center [88, 114] width 5 height 5
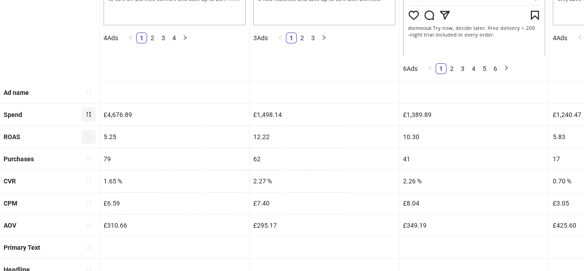
click at [90, 136] on icon "sort-ascending" at bounding box center [88, 136] width 6 height 6
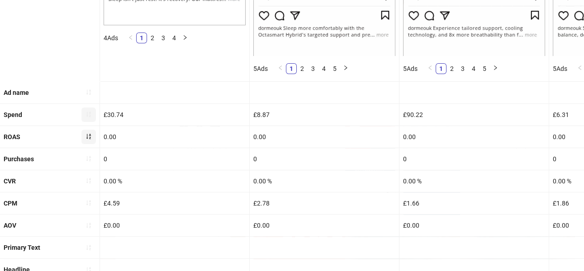
click at [90, 136] on icon "sort-ascending" at bounding box center [88, 136] width 6 height 6
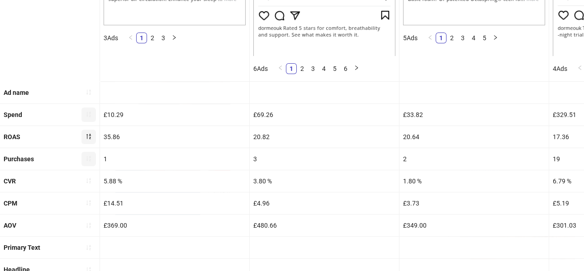
click at [93, 160] on button "button" at bounding box center [88, 159] width 14 height 14
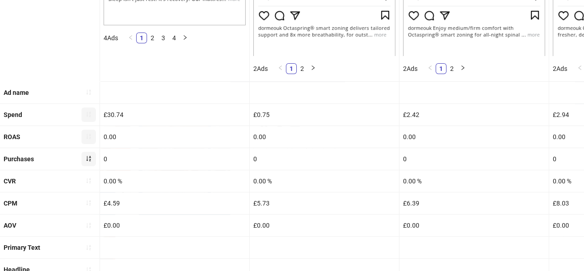
click at [93, 160] on button "button" at bounding box center [88, 159] width 14 height 14
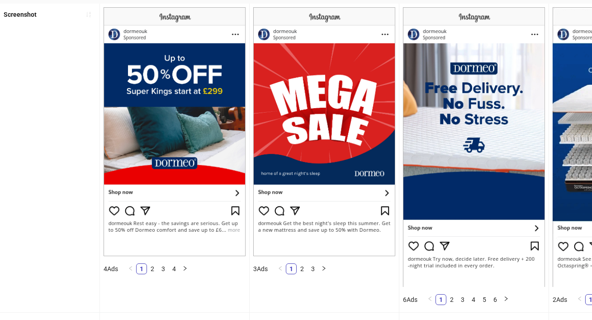
scroll to position [0, 0]
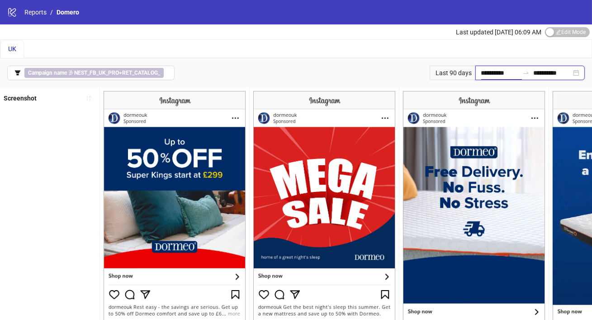
click at [507, 73] on input "**********" at bounding box center [500, 73] width 38 height 10
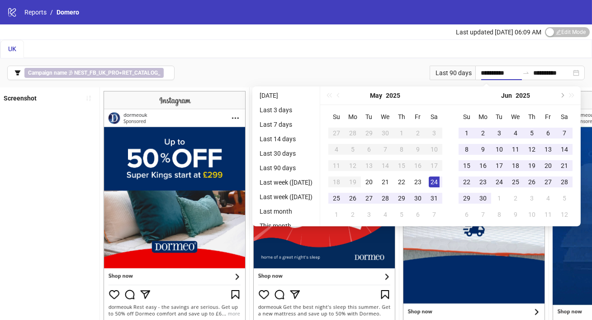
click at [352, 61] on div "**********" at bounding box center [296, 72] width 592 height 29
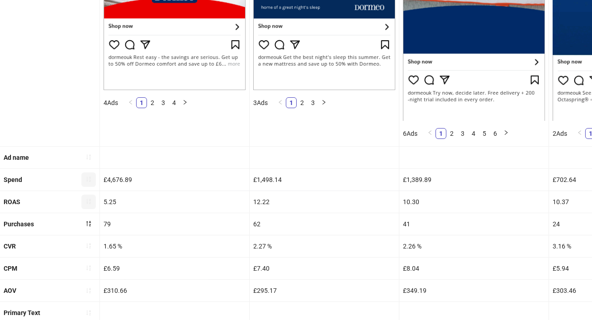
scroll to position [254, 0]
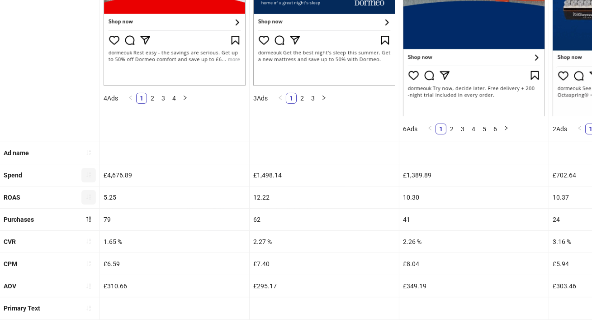
click at [88, 196] on icon "sort-ascending" at bounding box center [88, 196] width 6 height 6
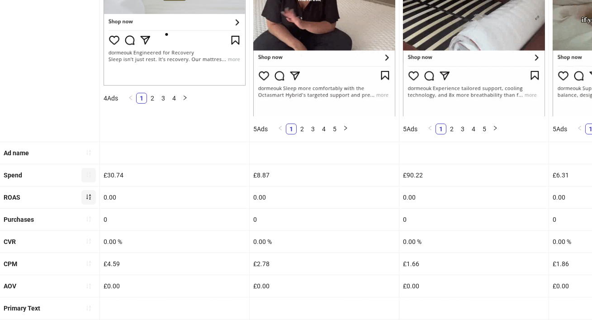
click at [87, 196] on icon "sort-ascending" at bounding box center [88, 196] width 6 height 6
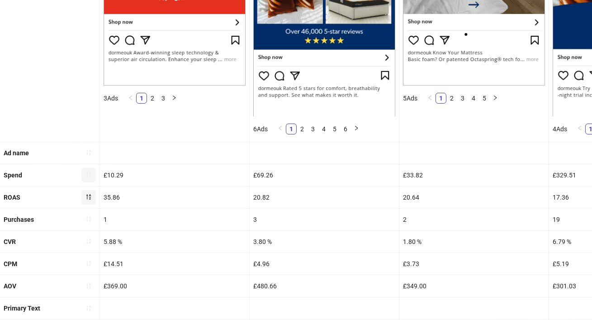
scroll to position [290, 0]
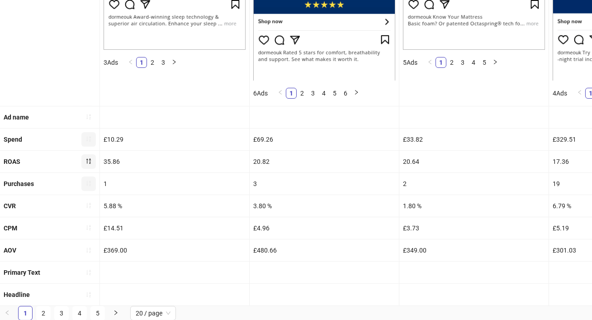
click at [84, 184] on button "button" at bounding box center [88, 183] width 14 height 14
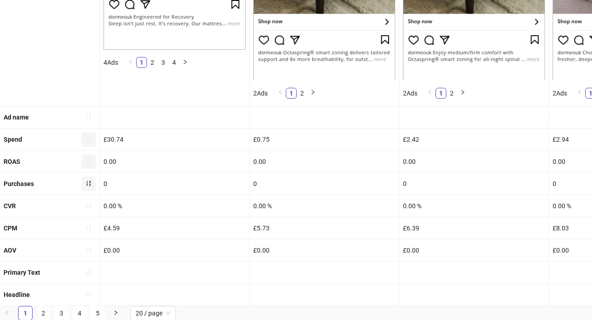
click at [91, 187] on button "button" at bounding box center [88, 183] width 14 height 14
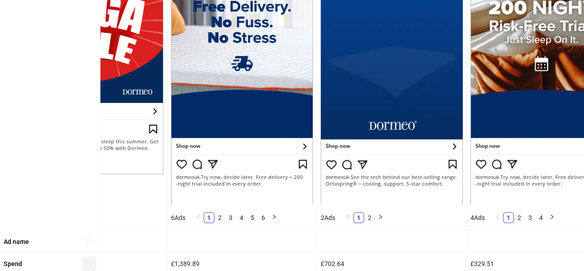
scroll to position [161, 0]
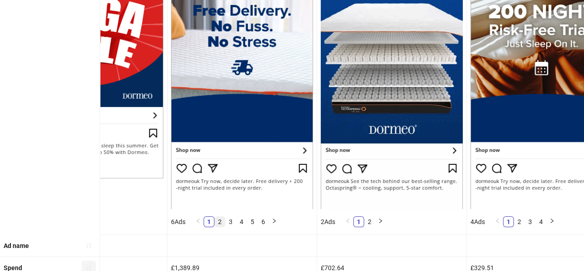
click at [222, 220] on link "2" at bounding box center [220, 222] width 10 height 10
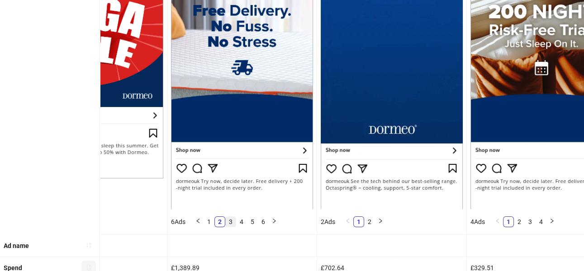
click at [232, 220] on link "3" at bounding box center [231, 222] width 10 height 10
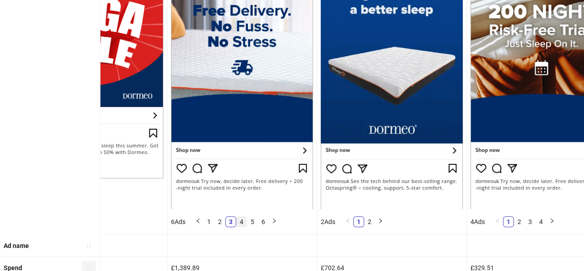
click at [245, 224] on link "4" at bounding box center [241, 222] width 10 height 10
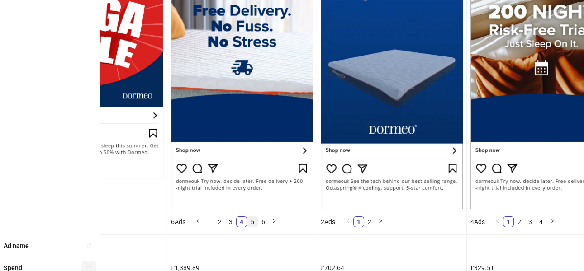
click at [256, 224] on link "5" at bounding box center [252, 222] width 10 height 10
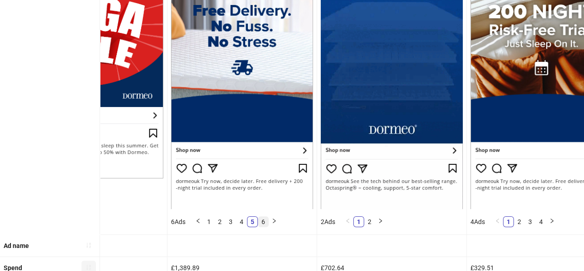
click at [265, 225] on link "6" at bounding box center [263, 222] width 10 height 10
click at [215, 223] on li "2" at bounding box center [219, 222] width 11 height 11
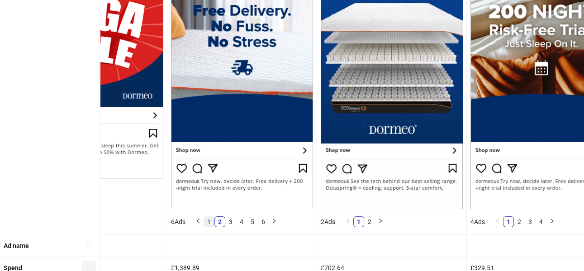
click at [211, 222] on link "1" at bounding box center [209, 222] width 10 height 10
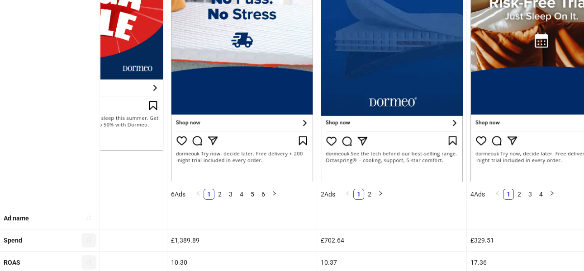
scroll to position [201, 0]
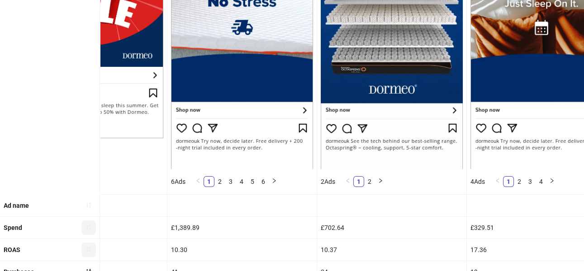
click at [203, 208] on div at bounding box center [241, 206] width 149 height 22
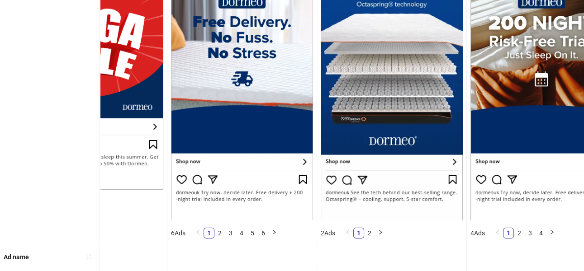
scroll to position [0, 0]
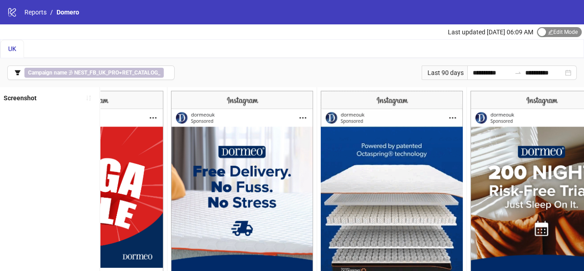
click at [544, 34] on span "Edit Mode Edit Mode" at bounding box center [559, 32] width 45 height 10
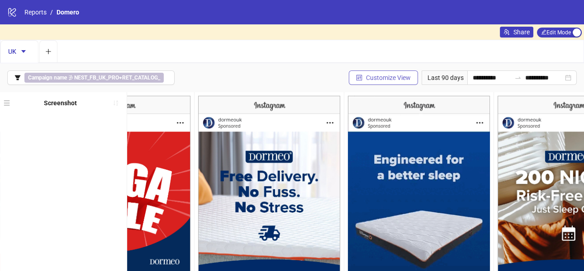
click at [391, 79] on span "Customize View" at bounding box center [388, 77] width 45 height 7
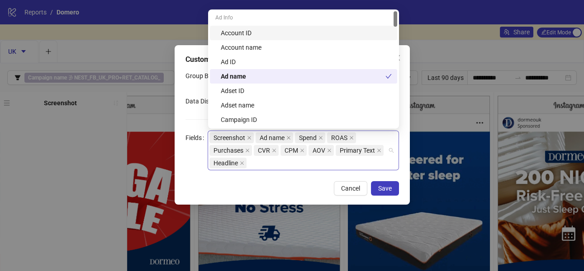
click at [292, 164] on div "Screenshot Ad name Spend ROAS Purchases CVR CPM AOV Primary Text Headline" at bounding box center [298, 151] width 178 height 38
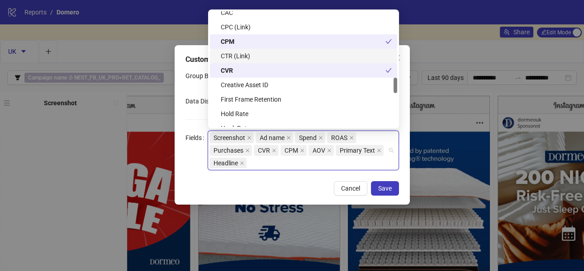
scroll to position [498, 0]
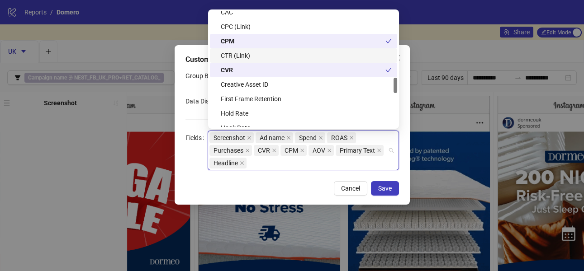
click at [259, 58] on div "CTR (Link)" at bounding box center [306, 56] width 171 height 10
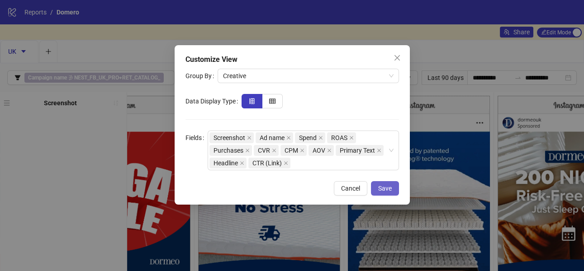
click at [379, 192] on span "Save" at bounding box center [385, 188] width 14 height 7
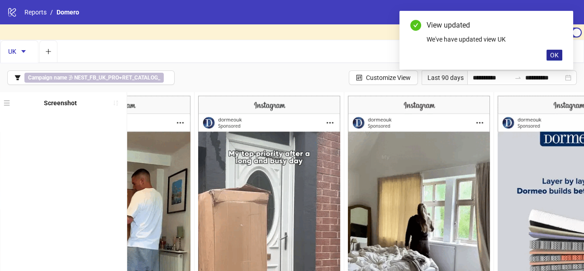
click at [550, 55] on span "OK" at bounding box center [554, 55] width 9 height 7
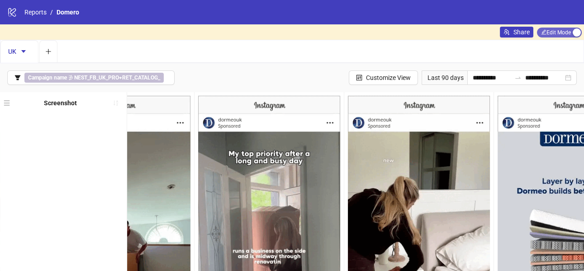
click at [563, 36] on span "Edit Mode Edit Mode" at bounding box center [559, 33] width 45 height 10
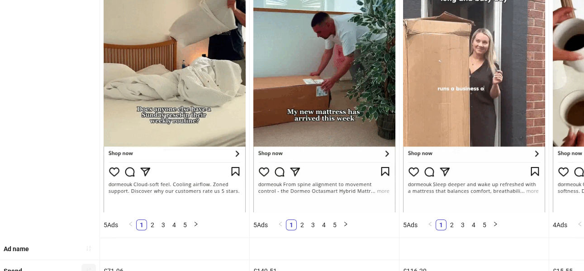
scroll to position [360, 0]
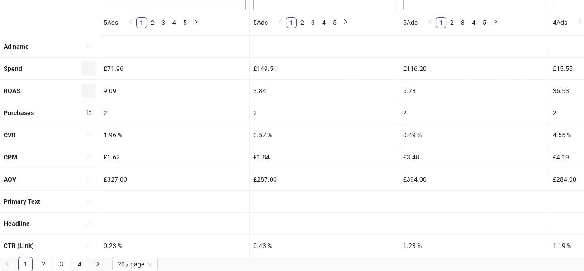
click at [78, 106] on div "Purchases" at bounding box center [49, 113] width 99 height 22
click at [83, 111] on button "button" at bounding box center [88, 113] width 14 height 14
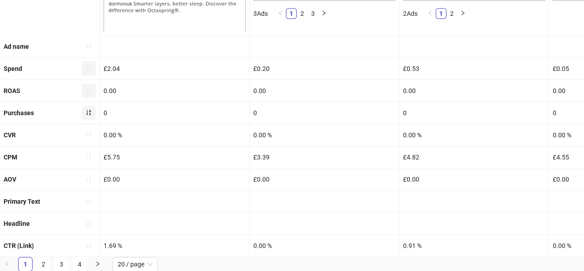
click at [83, 111] on button "button" at bounding box center [88, 113] width 14 height 14
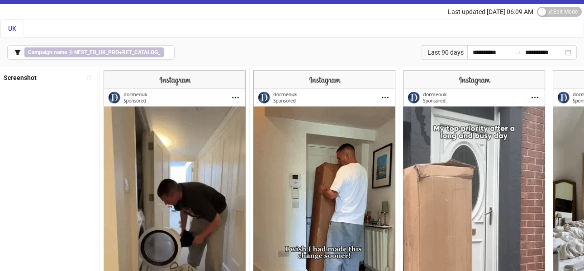
scroll to position [0, 0]
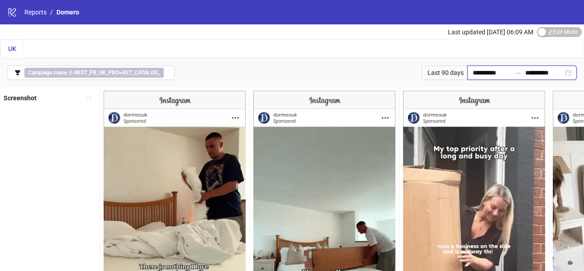
click at [501, 75] on input "**********" at bounding box center [491, 73] width 38 height 10
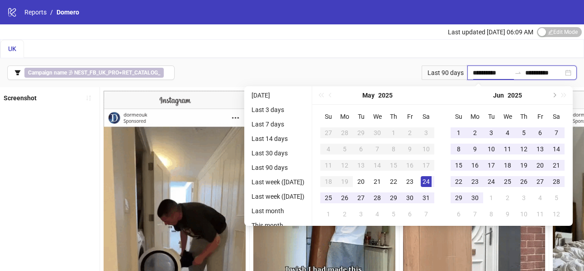
type input "**********"
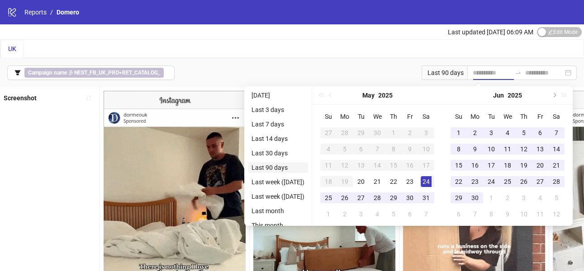
click at [279, 164] on li "Last 90 days" at bounding box center [278, 167] width 60 height 11
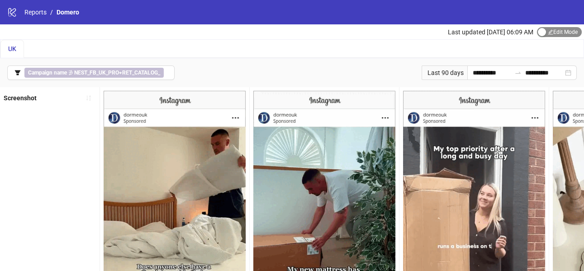
click at [553, 33] on span "Edit Mode Edit Mode" at bounding box center [559, 32] width 45 height 10
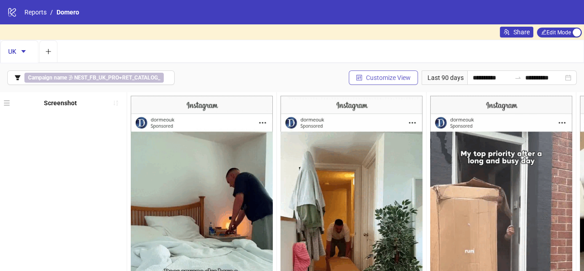
click at [394, 78] on span "Customize View" at bounding box center [388, 77] width 45 height 7
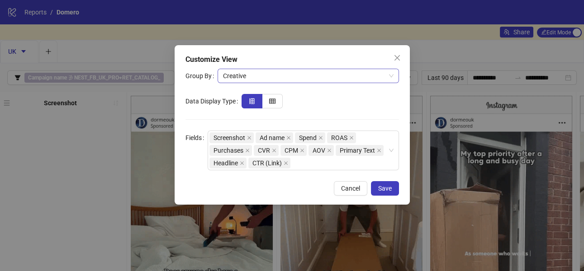
click at [280, 71] on span "Creative" at bounding box center [308, 76] width 170 height 14
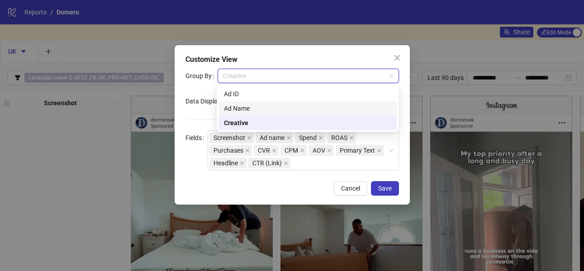
click at [185, 155] on div "Fields" at bounding box center [196, 151] width 22 height 40
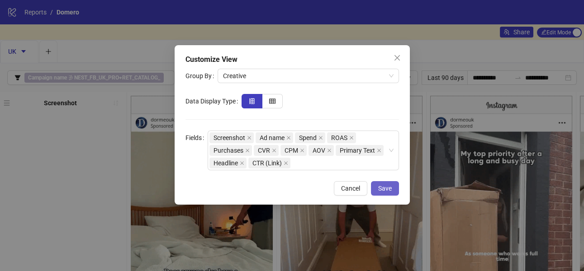
click at [388, 185] on span "Save" at bounding box center [385, 188] width 14 height 7
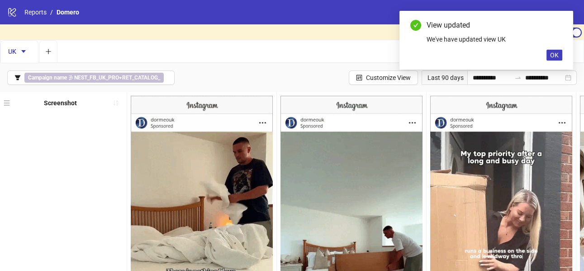
click at [551, 63] on div "View updated We've have updated view UK OK" at bounding box center [486, 40] width 174 height 59
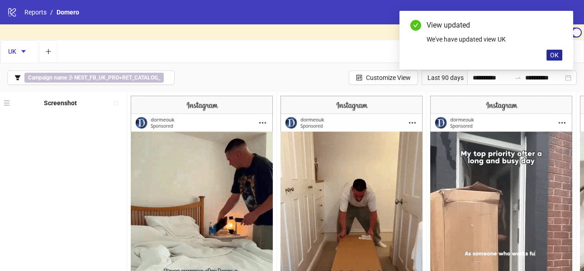
click at [551, 57] on span "OK" at bounding box center [554, 55] width 9 height 7
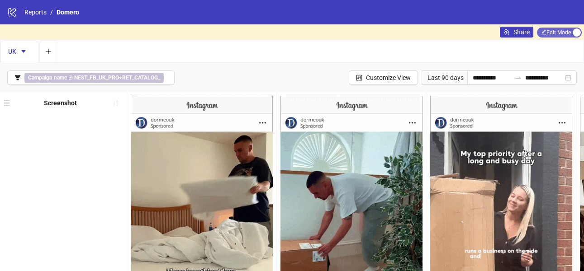
click at [556, 33] on span "Edit Mode Edit Mode" at bounding box center [559, 33] width 45 height 10
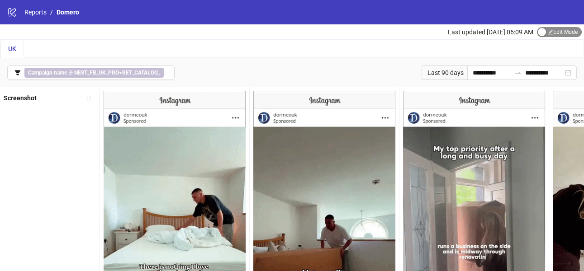
click at [556, 33] on span "Edit Mode Edit Mode" at bounding box center [559, 32] width 45 height 10
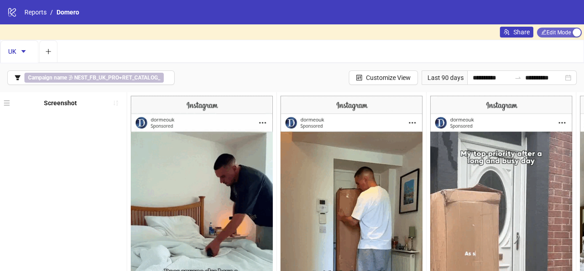
click at [556, 33] on span "Edit Mode Edit Mode" at bounding box center [559, 33] width 45 height 10
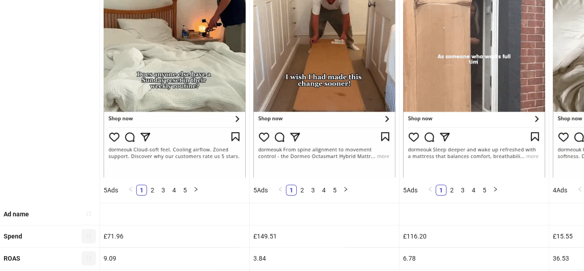
scroll to position [262, 0]
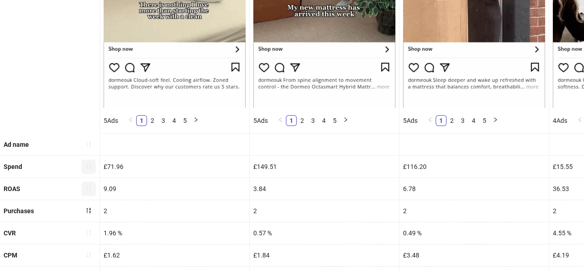
click at [90, 167] on icon "sort-ascending" at bounding box center [88, 166] width 5 height 5
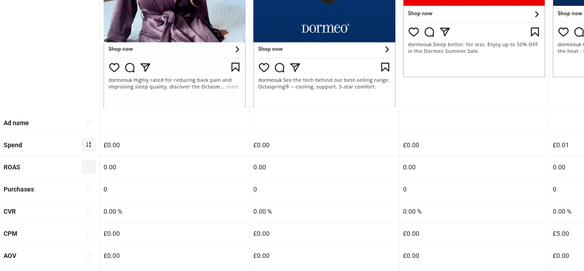
click at [90, 167] on icon "sort-ascending" at bounding box center [88, 167] width 6 height 6
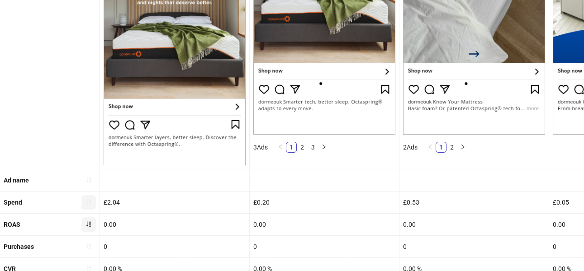
scroll to position [206, 0]
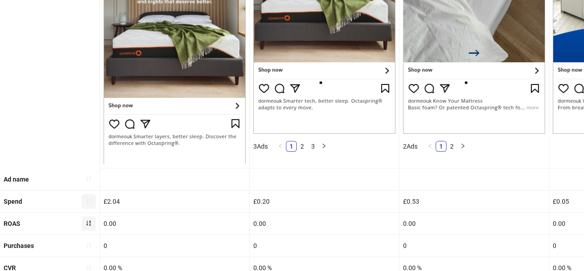
click at [93, 197] on button "button" at bounding box center [88, 201] width 14 height 14
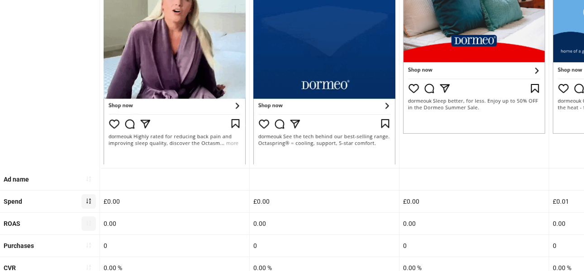
click at [93, 196] on button "button" at bounding box center [88, 201] width 14 height 14
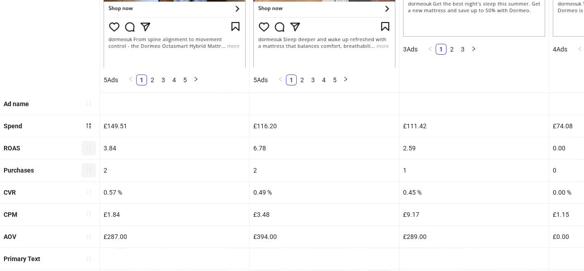
scroll to position [360, 0]
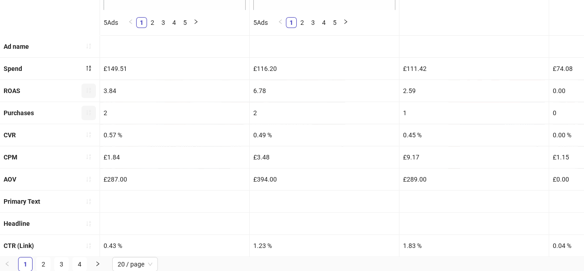
click at [92, 110] on button "button" at bounding box center [88, 113] width 14 height 14
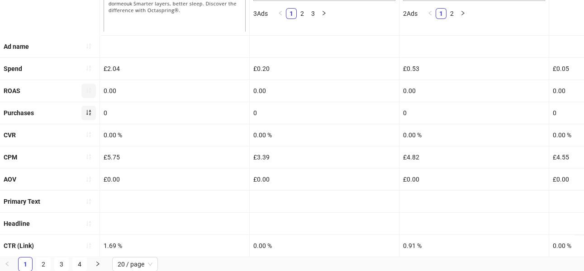
click at [92, 110] on button "button" at bounding box center [88, 113] width 14 height 14
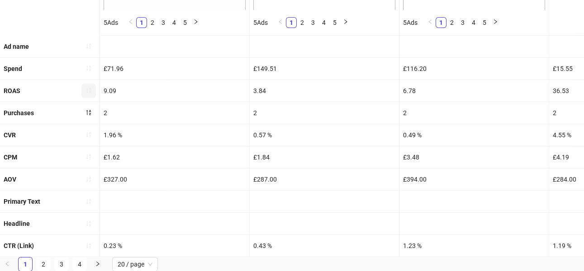
scroll to position [0, 0]
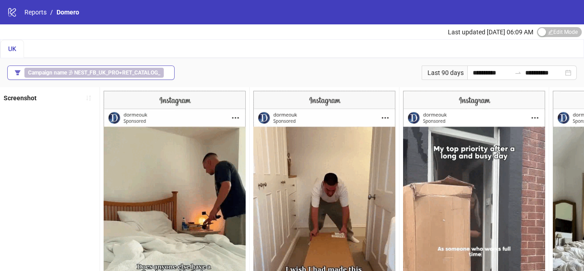
click at [145, 71] on b "NEST_FB_UK_PRO+RET_CATALOG_" at bounding box center [117, 73] width 86 height 6
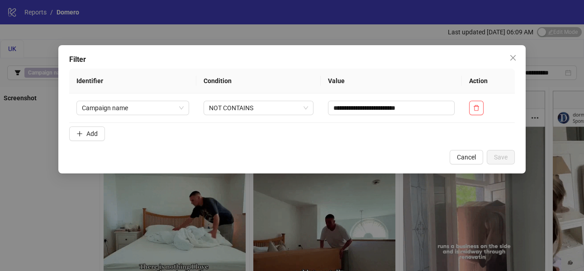
click at [516, 57] on icon "close" at bounding box center [512, 57] width 7 height 7
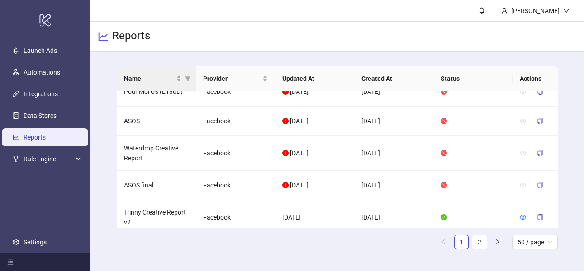
click at [167, 72] on th "Name" at bounding box center [156, 78] width 79 height 25
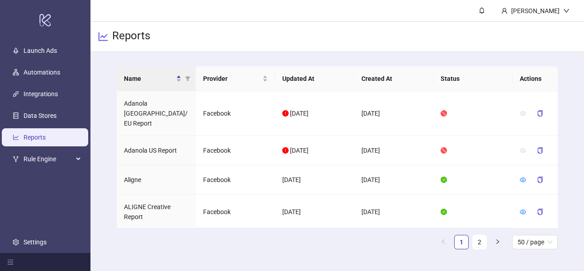
click at [167, 72] on th "Name" at bounding box center [156, 78] width 79 height 25
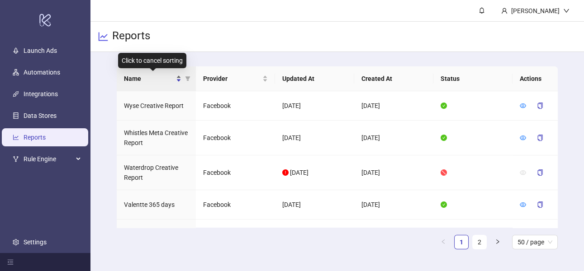
click at [166, 75] on span "Name" at bounding box center [149, 79] width 50 height 10
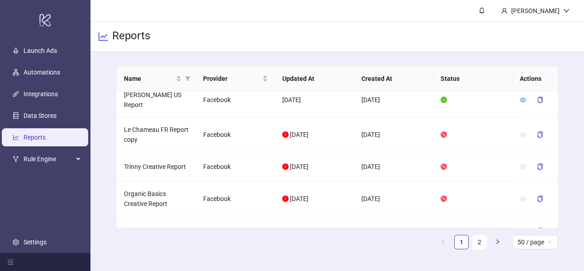
scroll to position [1505, 0]
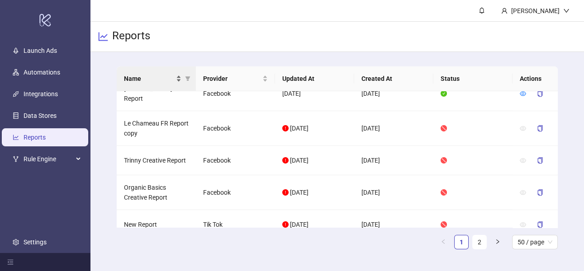
click at [155, 81] on span "Name" at bounding box center [149, 79] width 50 height 10
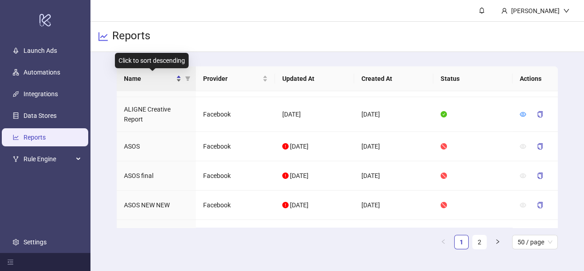
scroll to position [0, 0]
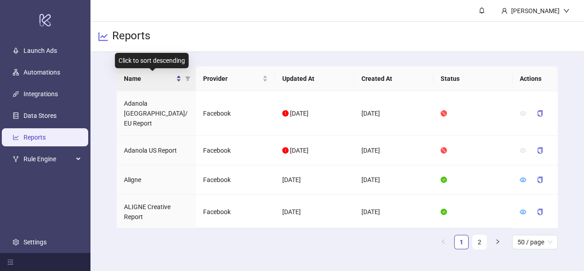
click at [155, 81] on span "Name" at bounding box center [149, 79] width 50 height 10
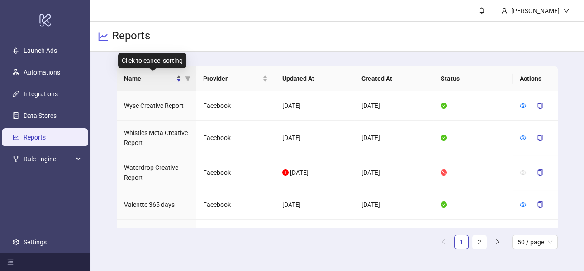
click at [155, 81] on span "Name" at bounding box center [149, 79] width 50 height 10
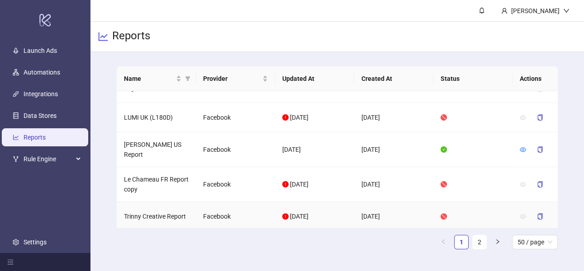
scroll to position [1505, 0]
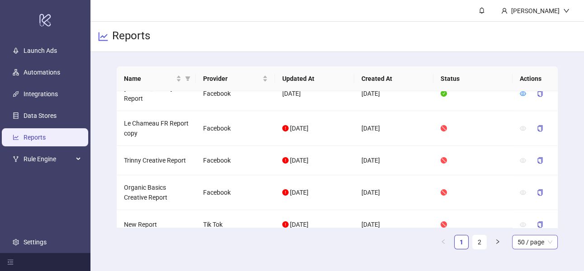
click at [532, 240] on span "50 / page" at bounding box center [534, 243] width 35 height 14
click at [527, 222] on div "100 / page" at bounding box center [534, 224] width 31 height 10
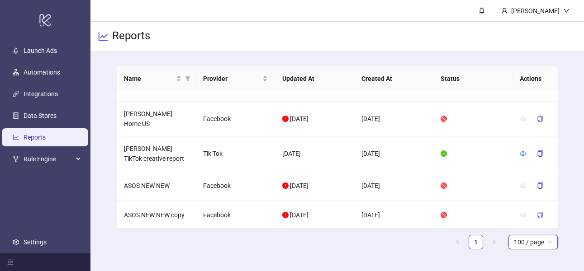
scroll to position [0, 0]
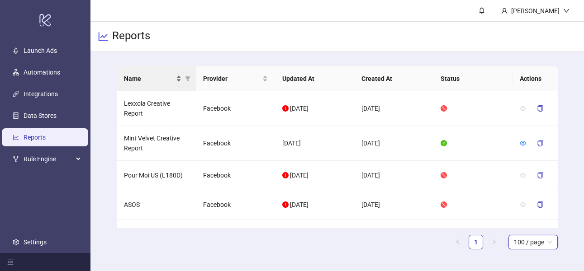
click at [139, 82] on span "Name" at bounding box center [149, 79] width 50 height 10
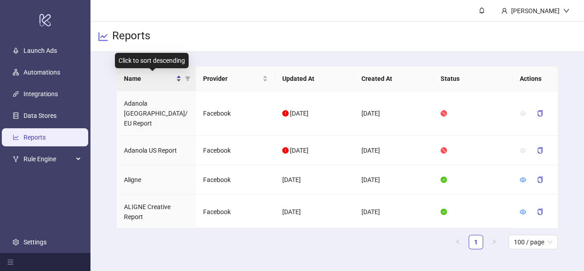
click at [139, 82] on span "Name" at bounding box center [149, 79] width 50 height 10
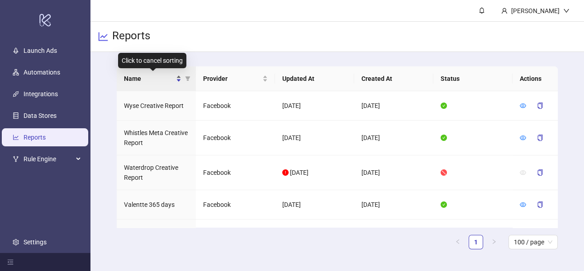
click at [139, 82] on span "Name" at bounding box center [149, 79] width 50 height 10
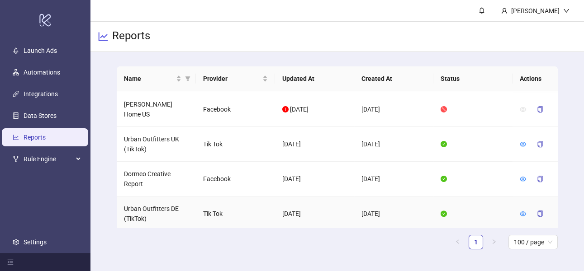
scroll to position [1245, 0]
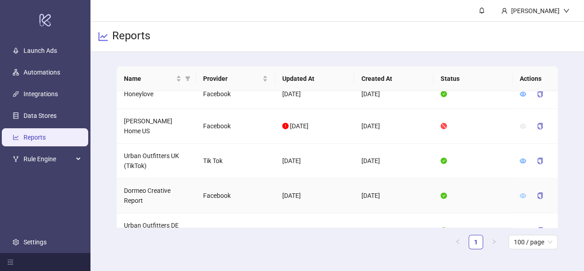
click at [519, 193] on icon "eye" at bounding box center [522, 196] width 6 height 6
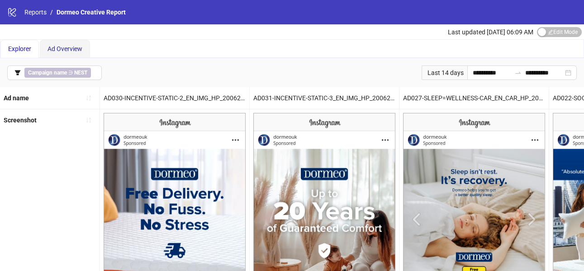
click at [68, 51] on span "Ad Overview" at bounding box center [64, 48] width 35 height 7
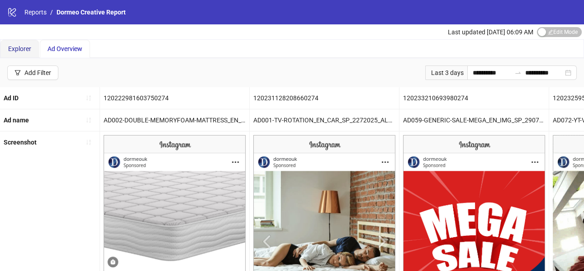
click at [31, 47] on span "Explorer" at bounding box center [19, 48] width 23 height 7
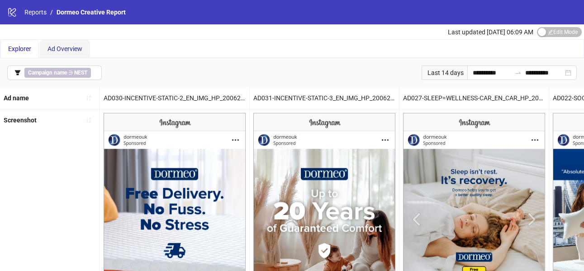
click at [52, 48] on span "Ad Overview" at bounding box center [64, 48] width 35 height 7
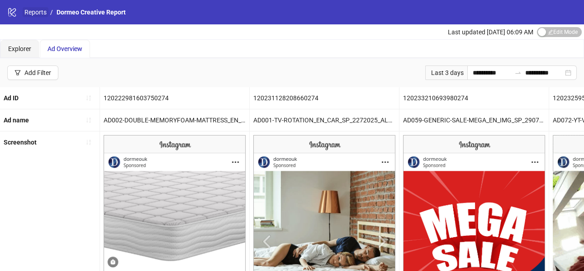
click at [32, 13] on link "Reports" at bounding box center [36, 12] width 26 height 10
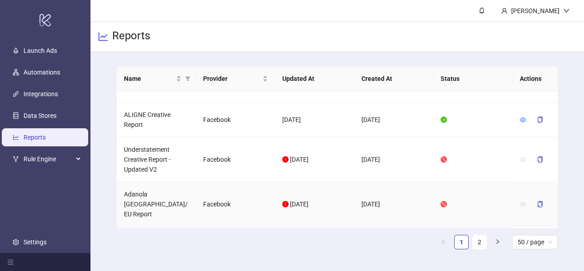
scroll to position [761, 0]
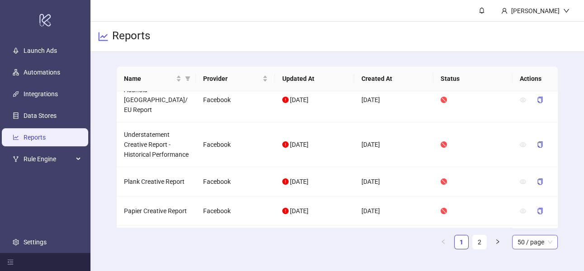
click at [535, 246] on span "50 / page" at bounding box center [534, 243] width 35 height 14
click at [528, 221] on div "100 / page" at bounding box center [534, 224] width 31 height 10
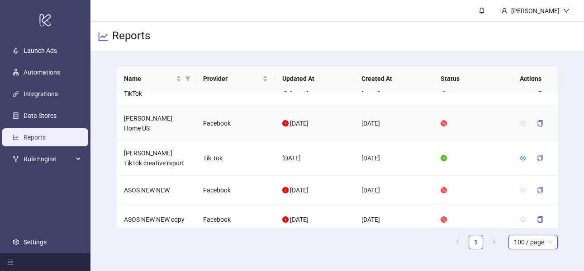
scroll to position [0, 0]
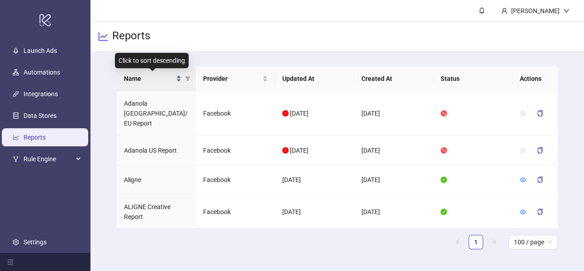
click at [156, 81] on span "Name" at bounding box center [149, 79] width 50 height 10
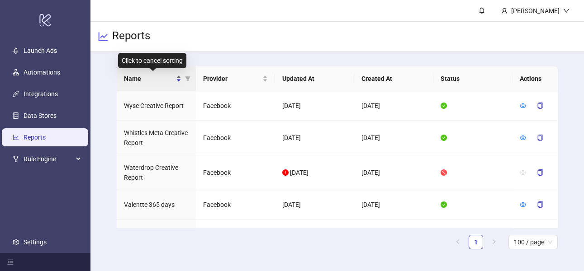
click at [156, 81] on span "Name" at bounding box center [149, 79] width 50 height 10
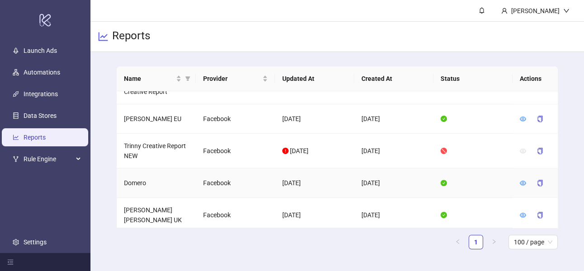
scroll to position [1703, 0]
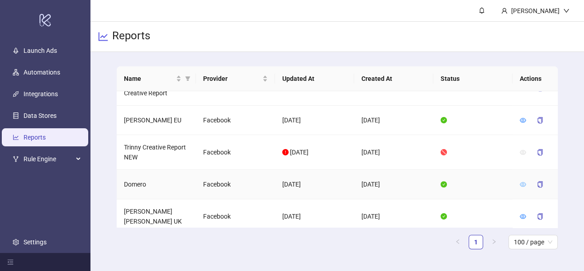
click at [520, 181] on icon "eye" at bounding box center [522, 184] width 6 height 6
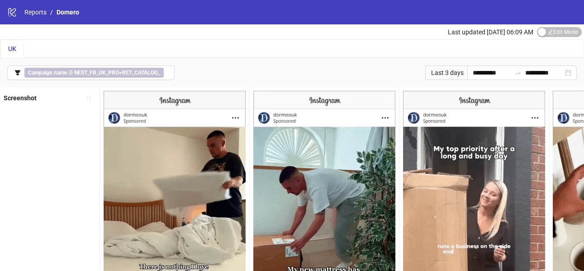
click at [456, 70] on div "Last 3 days" at bounding box center [446, 73] width 42 height 14
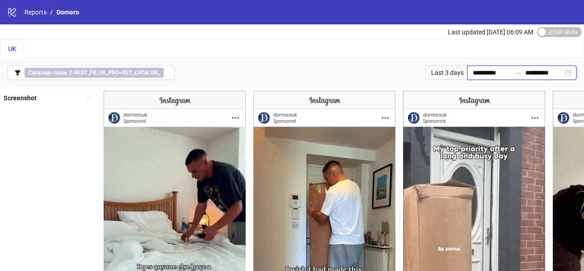
click at [480, 72] on input "**********" at bounding box center [491, 73] width 38 height 10
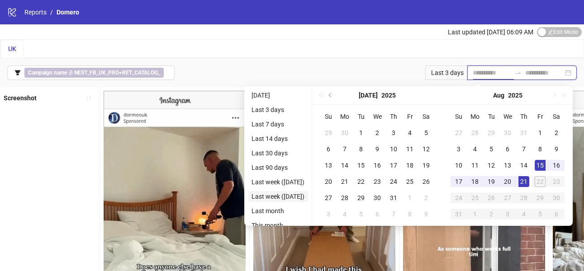
type input "**********"
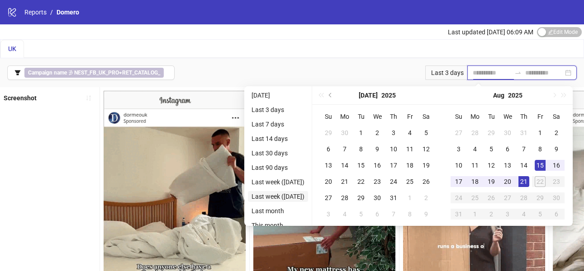
type input "**********"
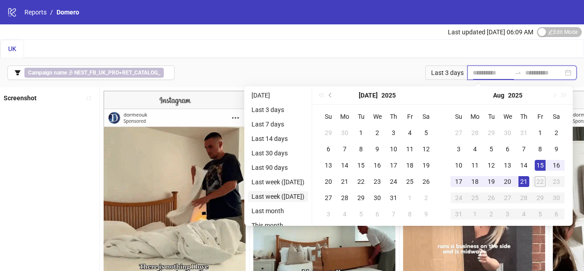
type input "**********"
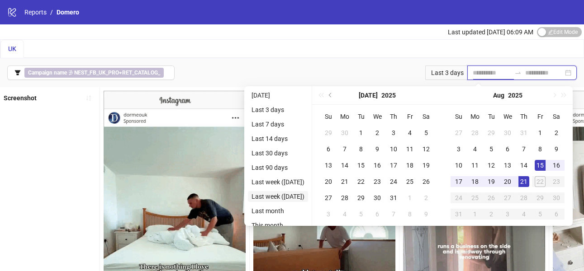
type input "**********"
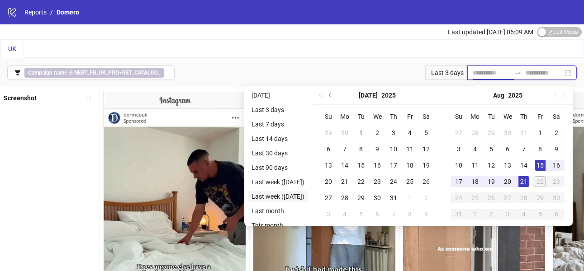
type input "**********"
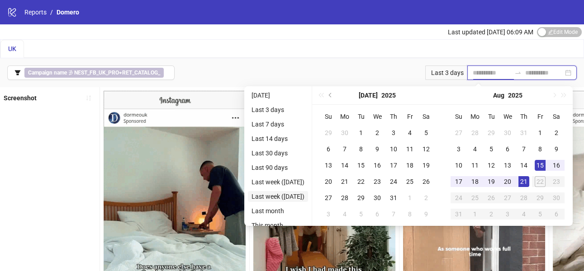
type input "**********"
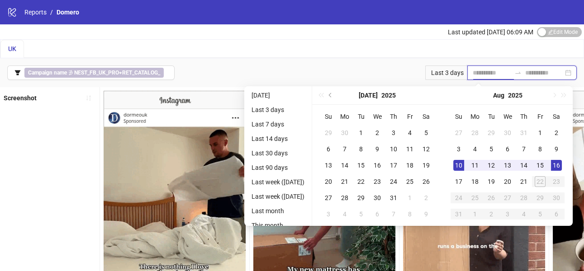
type input "**********"
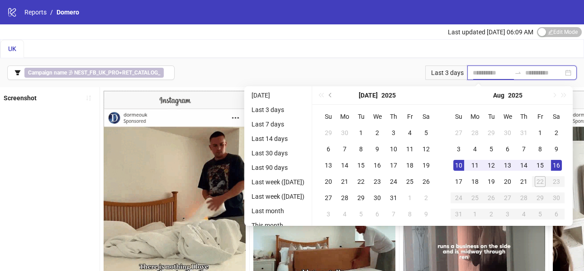
type input "**********"
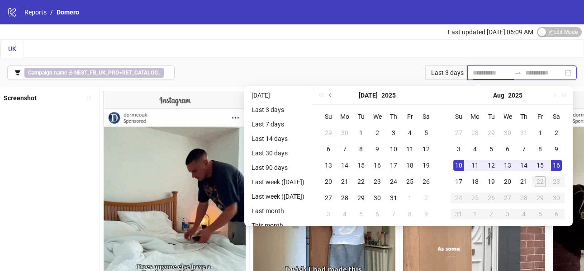
type input "**********"
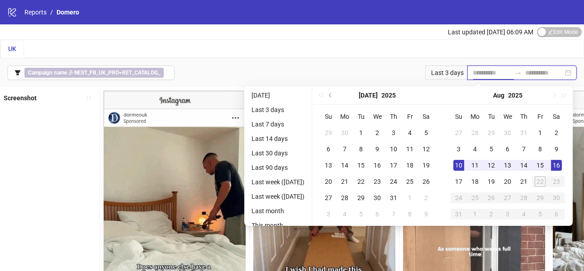
type input "**********"
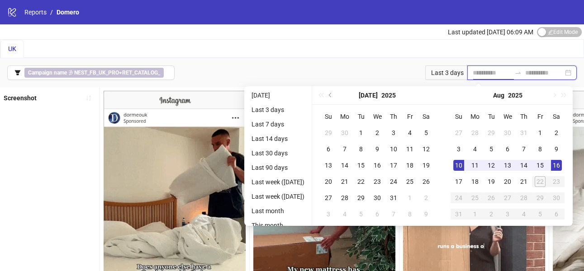
type input "**********"
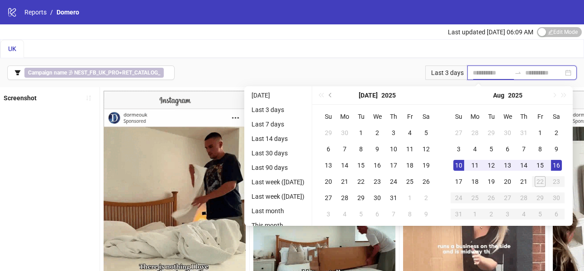
type input "**********"
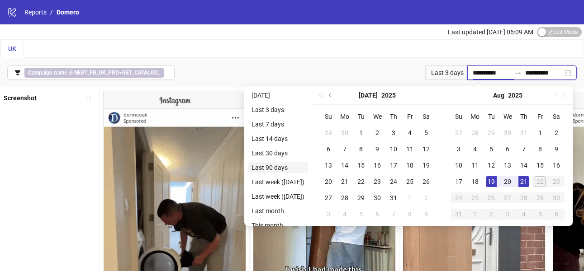
type input "**********"
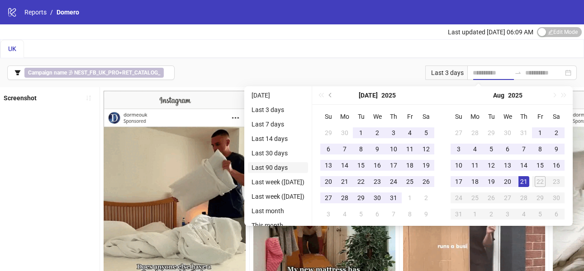
click at [272, 169] on li "Last 90 days" at bounding box center [278, 167] width 60 height 11
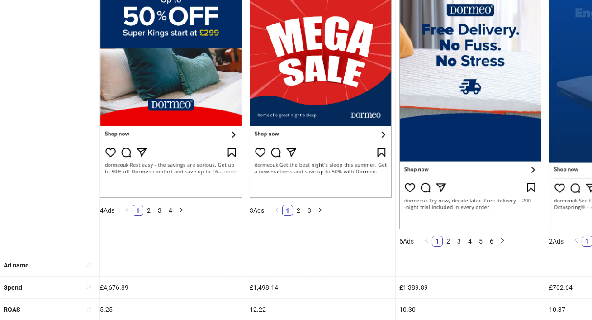
scroll to position [312, 0]
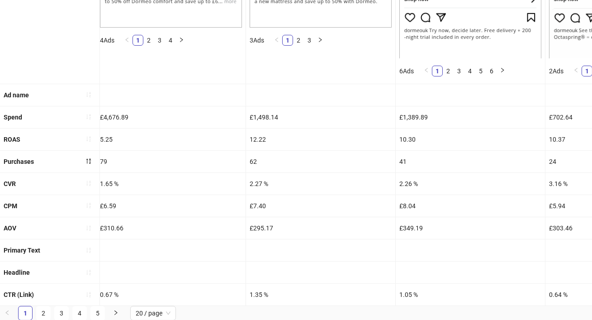
click at [62, 143] on div "ROAS" at bounding box center [49, 139] width 99 height 22
click at [87, 141] on icon "sort-ascending" at bounding box center [88, 139] width 6 height 6
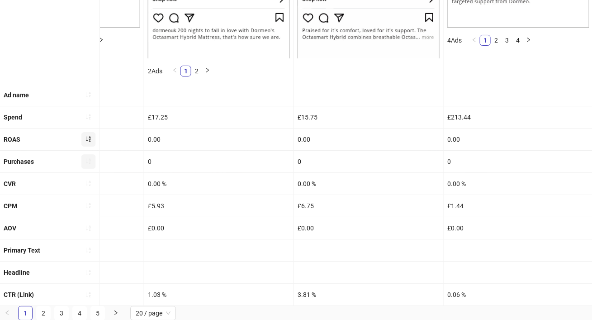
click at [90, 159] on icon "sort-ascending" at bounding box center [88, 161] width 6 height 6
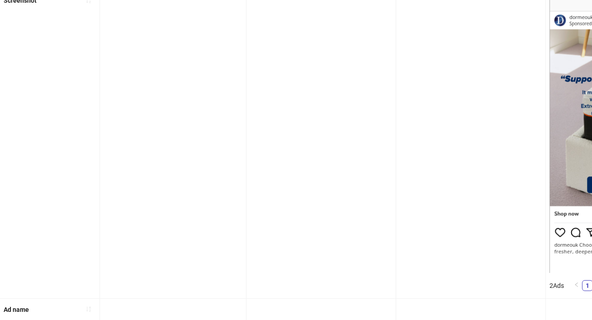
scroll to position [0, 0]
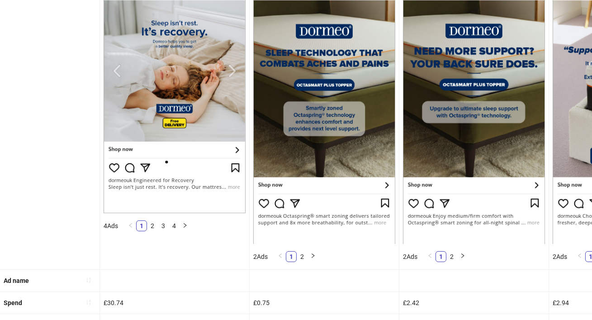
scroll to position [275, 0]
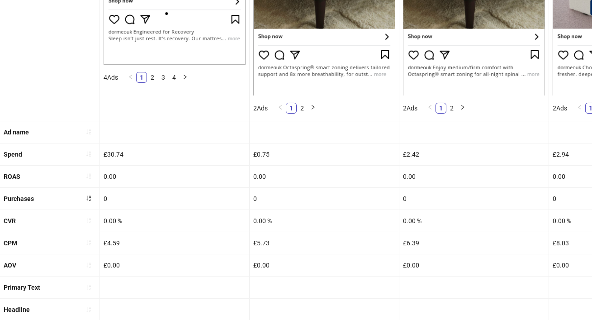
click at [98, 220] on div "CVR" at bounding box center [49, 221] width 99 height 22
click at [93, 220] on button "button" at bounding box center [88, 220] width 14 height 14
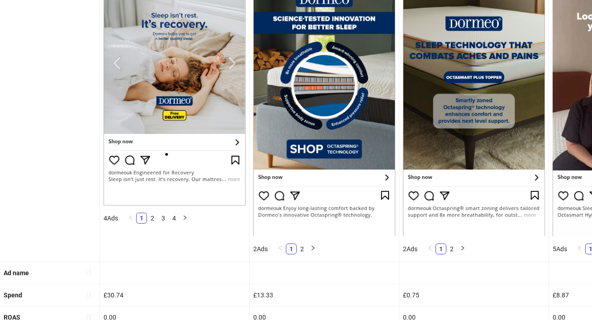
scroll to position [312, 0]
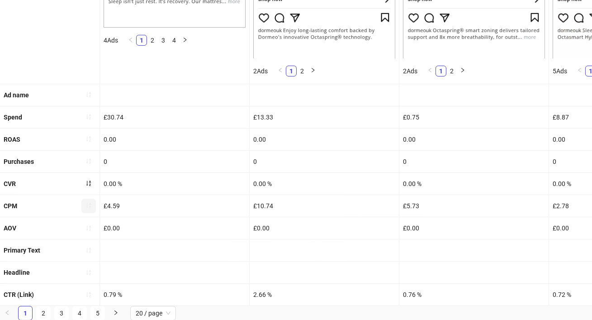
click at [91, 203] on icon "sort-ascending" at bounding box center [88, 205] width 6 height 6
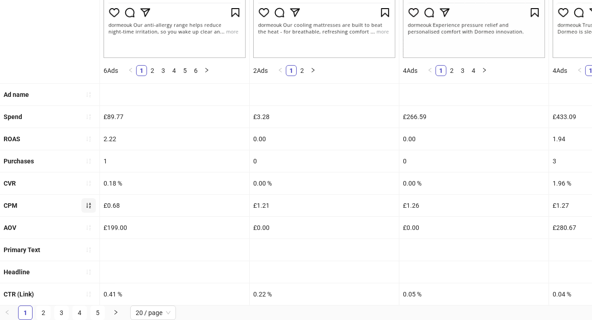
scroll to position [281, 0]
click at [91, 203] on icon "sort-ascending" at bounding box center [88, 206] width 6 height 6
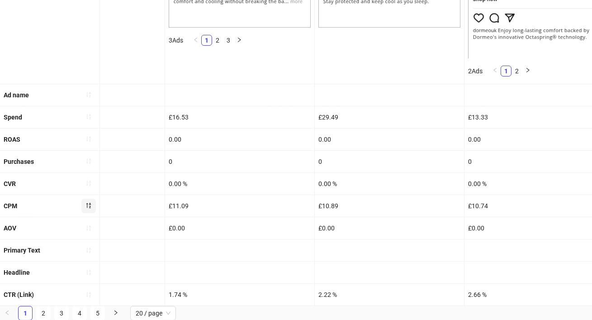
scroll to position [0, 0]
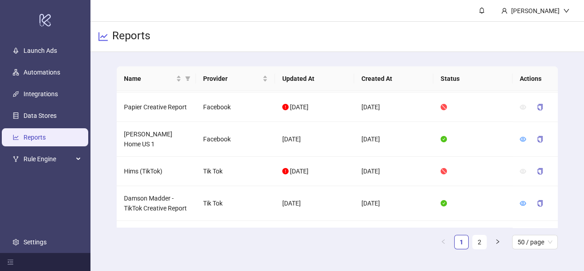
scroll to position [867, 0]
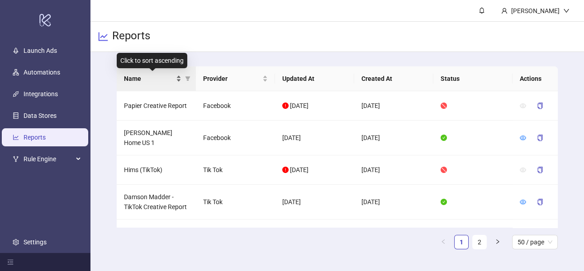
click at [156, 80] on span "Name" at bounding box center [149, 79] width 50 height 10
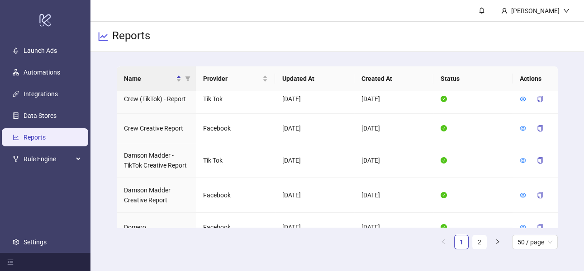
scroll to position [769, 0]
click at [520, 224] on icon "eye" at bounding box center [522, 227] width 6 height 6
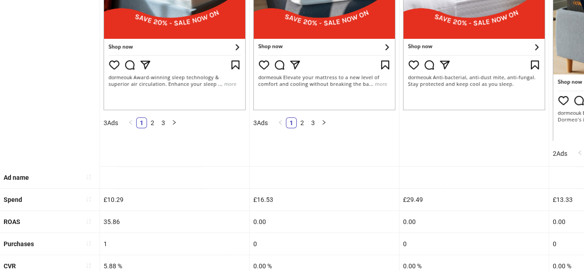
scroll to position [360, 0]
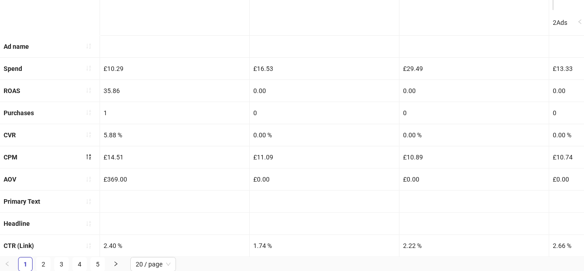
click at [84, 97] on div at bounding box center [88, 91] width 14 height 14
click at [89, 92] on icon "sort-ascending" at bounding box center [88, 90] width 6 height 6
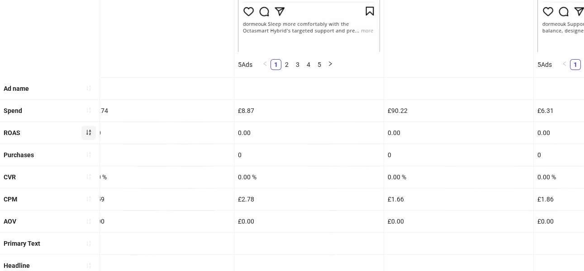
scroll to position [311, 0]
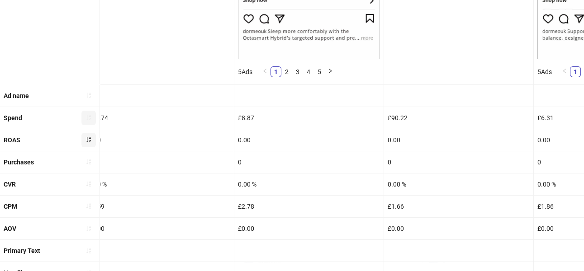
click at [89, 114] on span "button" at bounding box center [88, 117] width 6 height 7
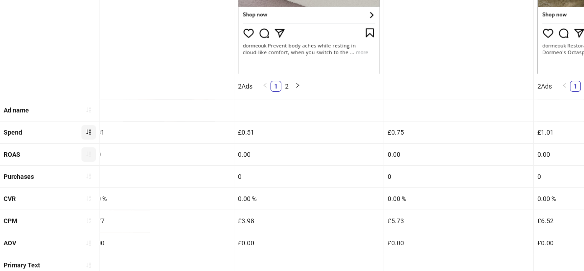
scroll to position [298, 0]
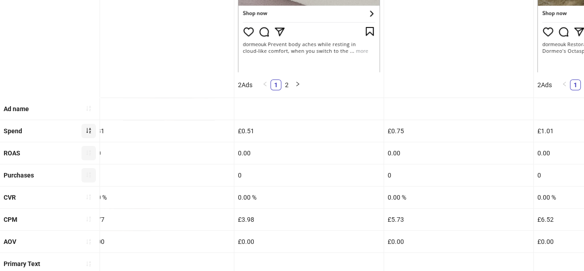
click at [87, 178] on button "button" at bounding box center [88, 175] width 14 height 14
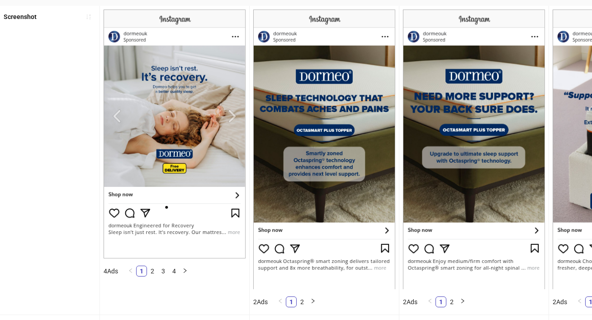
scroll to position [81, 0]
click at [233, 112] on img at bounding box center [175, 133] width 142 height 249
click at [232, 117] on img at bounding box center [175, 133] width 142 height 249
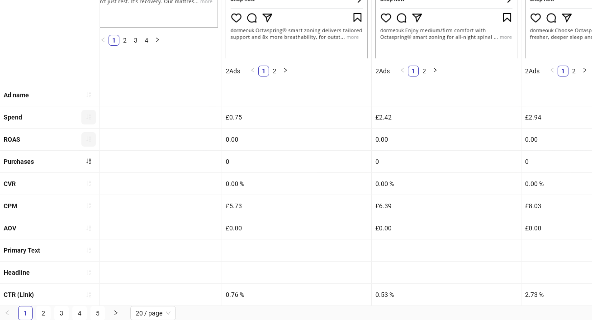
scroll to position [0, 0]
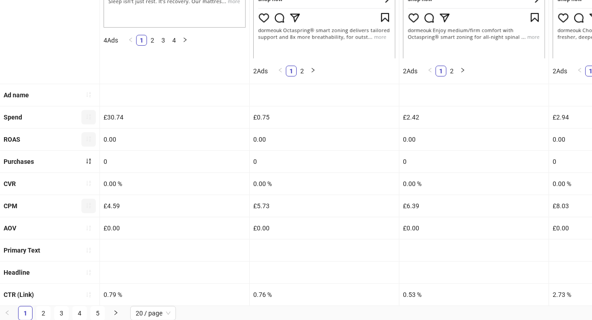
click at [92, 205] on button "button" at bounding box center [88, 205] width 14 height 14
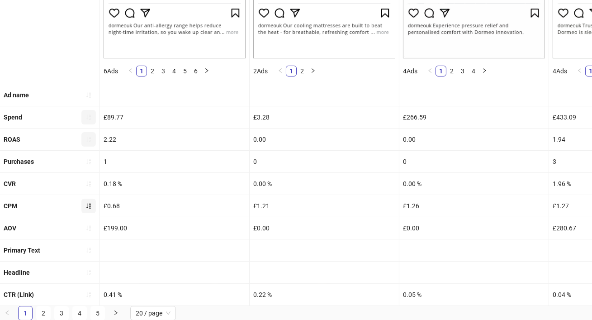
click at [93, 207] on button "button" at bounding box center [88, 205] width 14 height 14
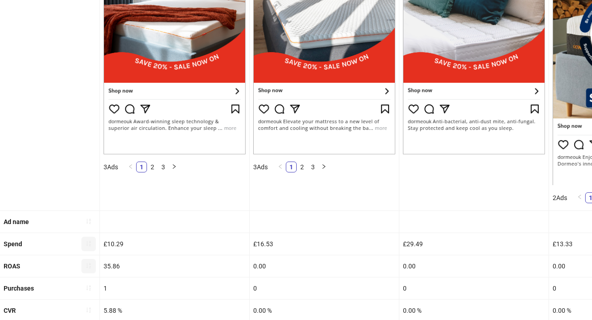
scroll to position [188, 0]
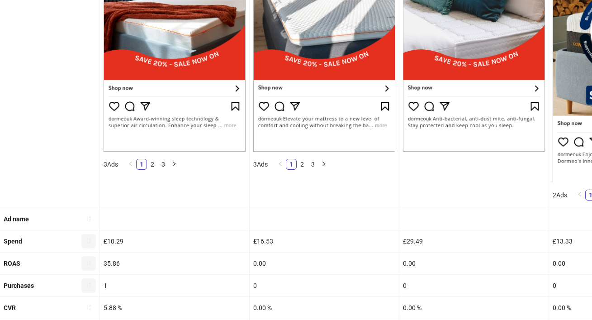
click at [87, 271] on icon "sort-ascending" at bounding box center [88, 285] width 6 height 6
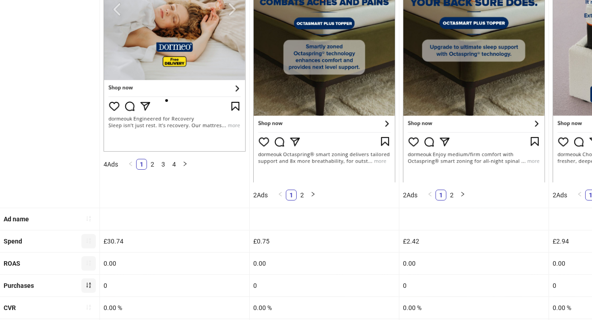
click at [87, 271] on icon "sort-ascending" at bounding box center [88, 285] width 6 height 6
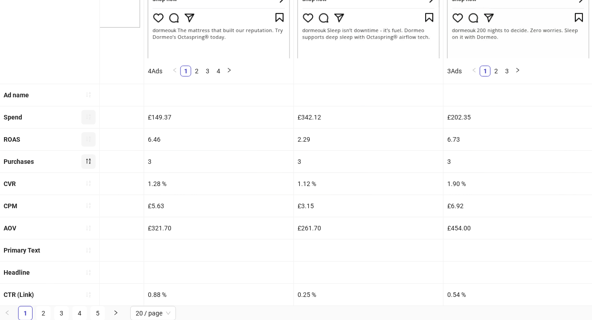
scroll to position [311, 0]
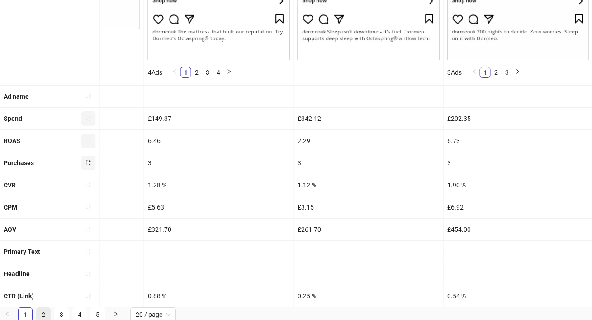
click at [46, 271] on link "2" at bounding box center [44, 314] width 14 height 14
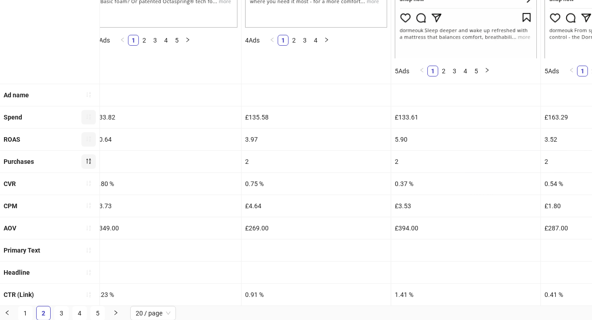
scroll to position [0, 0]
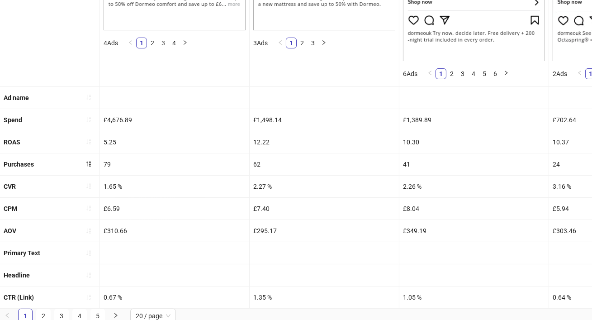
scroll to position [0, 2]
click at [44, 271] on link "2" at bounding box center [44, 316] width 14 height 14
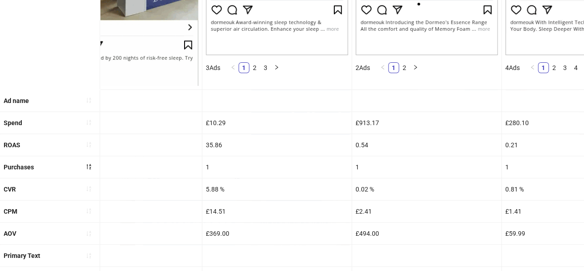
scroll to position [283, 0]
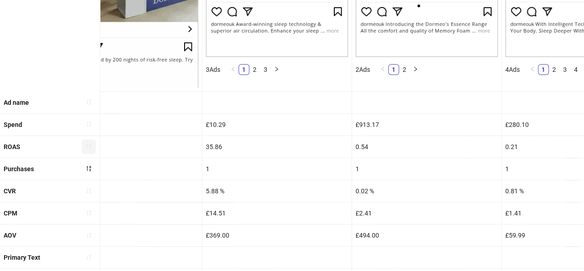
click at [88, 146] on icon "sort-ascending" at bounding box center [88, 146] width 6 height 6
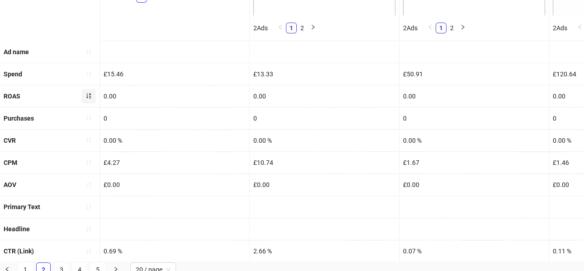
scroll to position [360, 0]
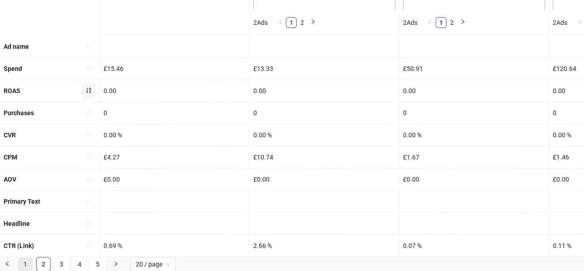
click at [29, 263] on link "1" at bounding box center [26, 265] width 14 height 14
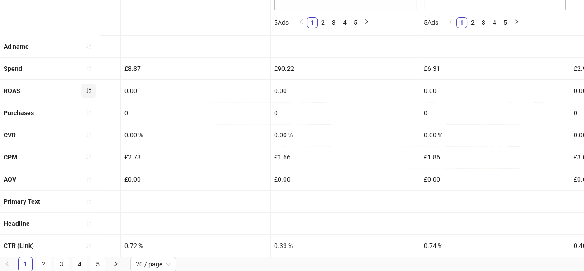
scroll to position [0, 0]
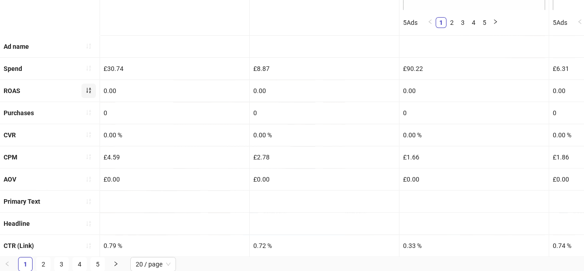
click at [87, 90] on icon "sort-ascending" at bounding box center [88, 90] width 5 height 5
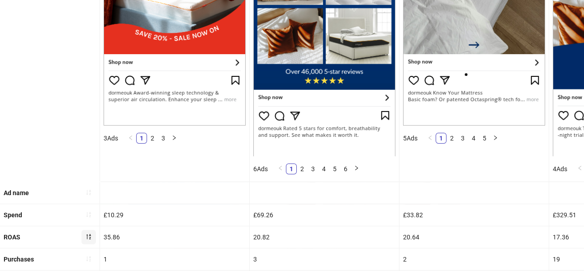
scroll to position [276, 0]
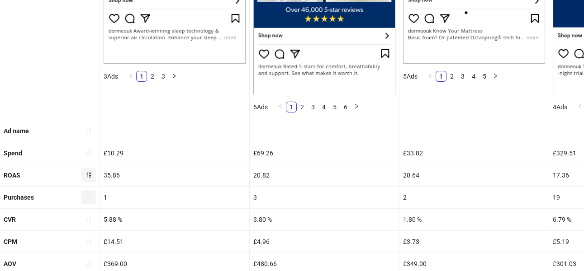
click at [87, 202] on button "button" at bounding box center [88, 197] width 14 height 14
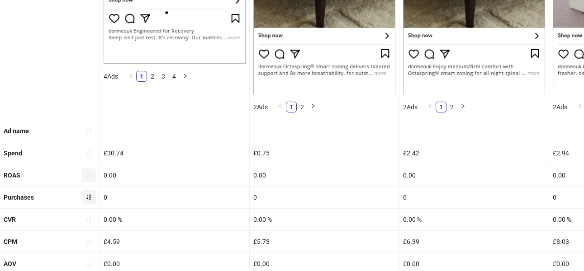
click at [90, 195] on icon "sort-ascending" at bounding box center [88, 197] width 6 height 6
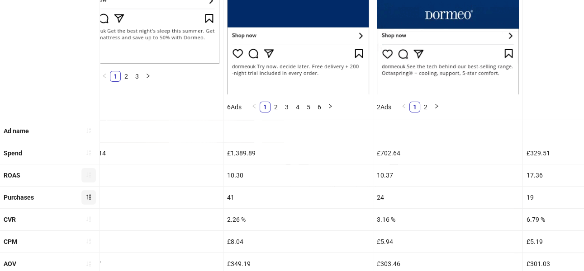
scroll to position [143, 0]
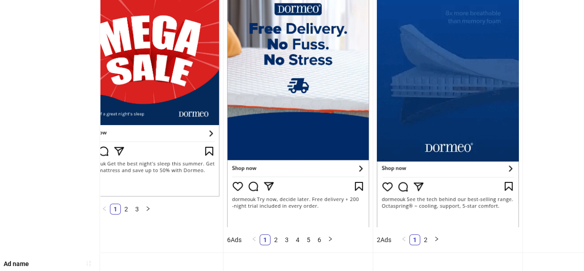
click at [282, 243] on ul "1 2 3 4 5 6" at bounding box center [292, 240] width 94 height 18
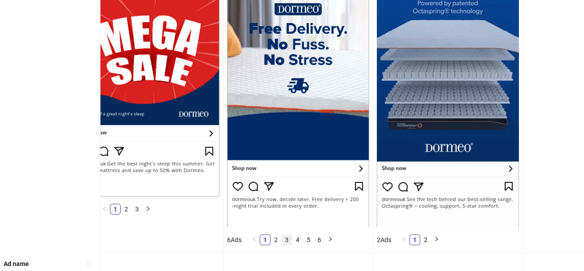
click at [282, 241] on li "3" at bounding box center [286, 240] width 11 height 11
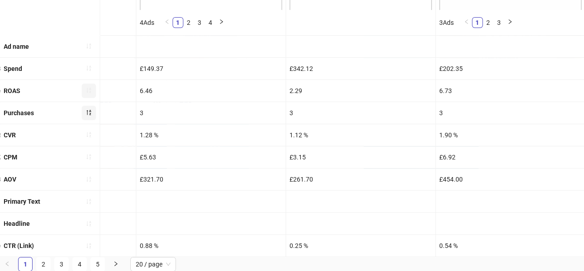
scroll to position [346, 0]
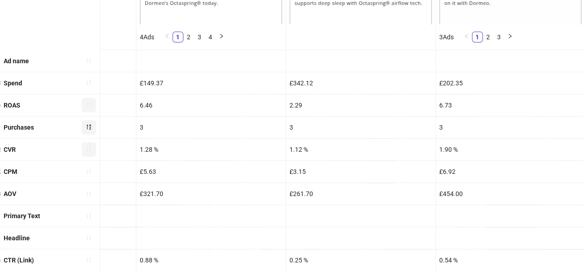
click at [90, 144] on button "button" at bounding box center [88, 149] width 14 height 14
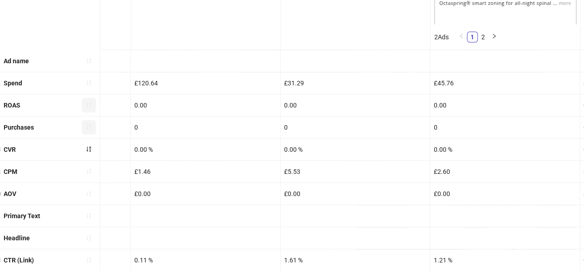
scroll to position [0, 2043]
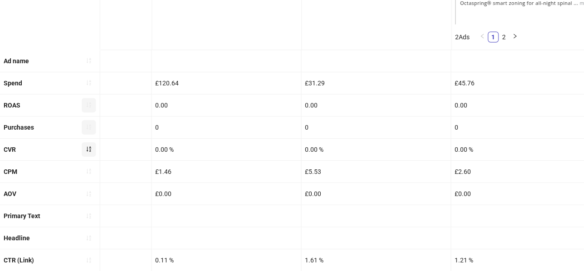
click at [86, 148] on icon "sort-ascending" at bounding box center [88, 149] width 6 height 6
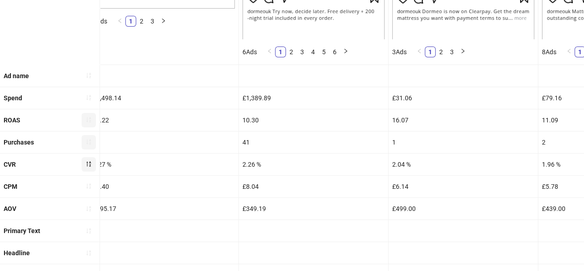
scroll to position [0, 602]
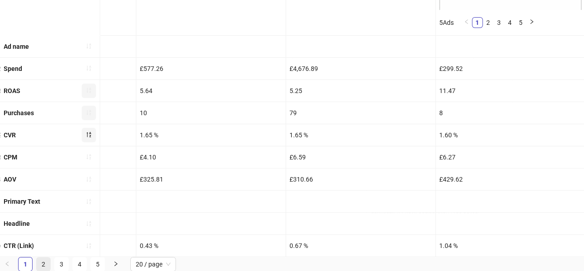
click at [47, 260] on link "2" at bounding box center [44, 265] width 14 height 14
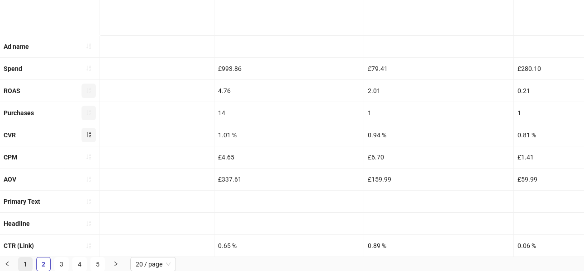
click at [21, 268] on link "1" at bounding box center [26, 265] width 14 height 14
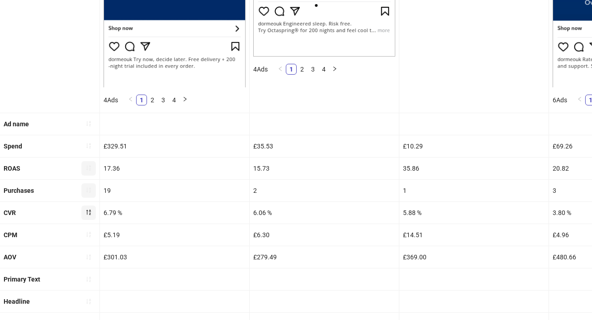
click at [92, 212] on button "button" at bounding box center [88, 212] width 14 height 14
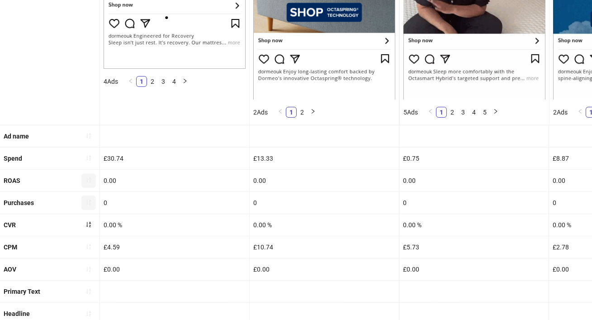
scroll to position [312, 0]
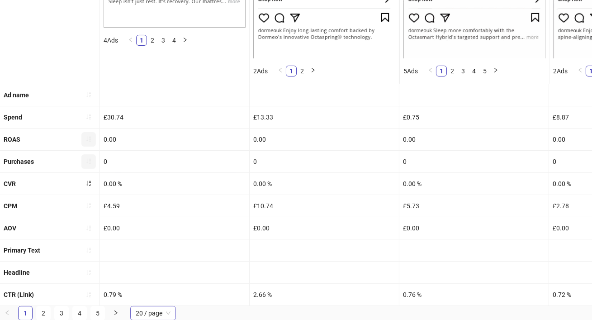
click at [167, 271] on span "20 / page" at bounding box center [153, 313] width 35 height 14
click at [159, 271] on div "100 / page" at bounding box center [152, 295] width 31 height 10
click at [163, 271] on div at bounding box center [174, 272] width 149 height 22
click at [164, 271] on div "0.79 %" at bounding box center [174, 294] width 149 height 22
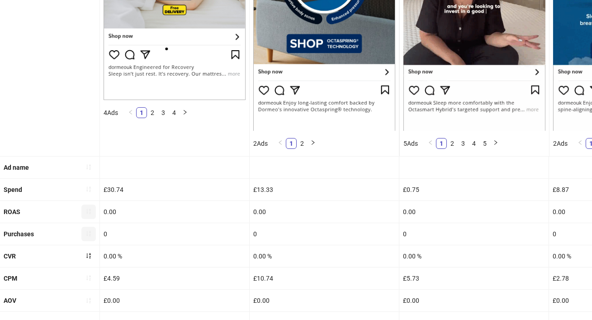
scroll to position [243, 0]
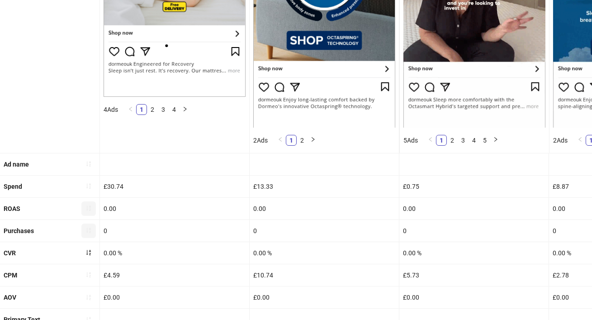
click at [89, 221] on div "Purchases" at bounding box center [49, 231] width 99 height 22
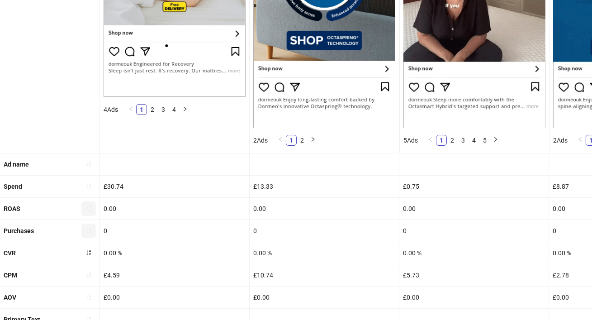
click at [89, 225] on button "button" at bounding box center [88, 230] width 14 height 14
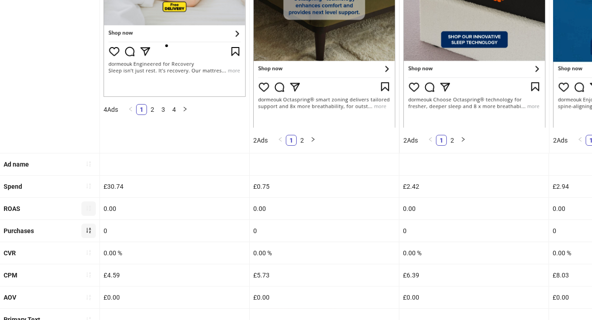
click at [88, 234] on button "button" at bounding box center [88, 230] width 14 height 14
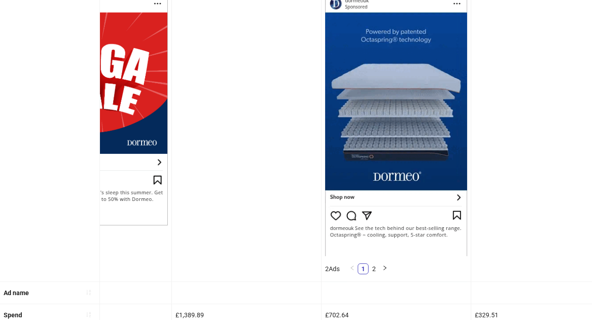
scroll to position [0, 0]
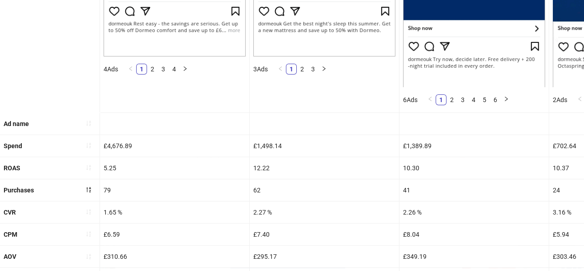
click at [117, 233] on div "£6.59" at bounding box center [174, 235] width 149 height 22
click at [126, 232] on div "£6.59" at bounding box center [174, 235] width 149 height 22
click at [88, 232] on icon "sort-ascending" at bounding box center [88, 234] width 6 height 6
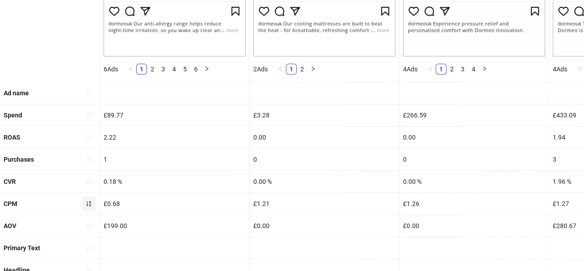
click at [86, 201] on icon "sort-ascending" at bounding box center [88, 204] width 6 height 6
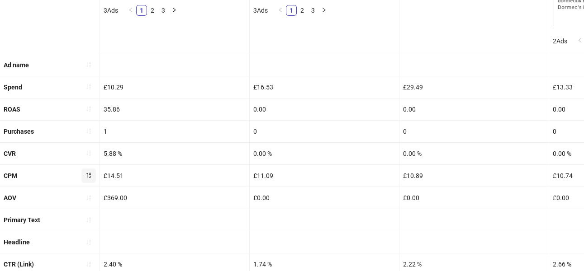
scroll to position [342, 0]
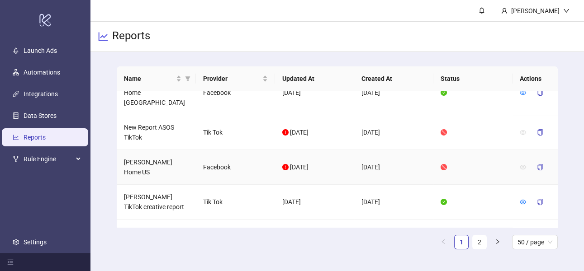
scroll to position [253, 0]
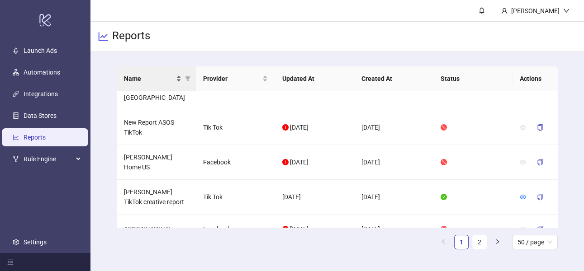
click at [148, 83] on span "Name" at bounding box center [149, 79] width 50 height 10
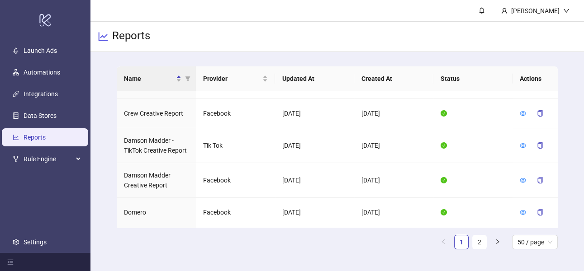
scroll to position [776, 0]
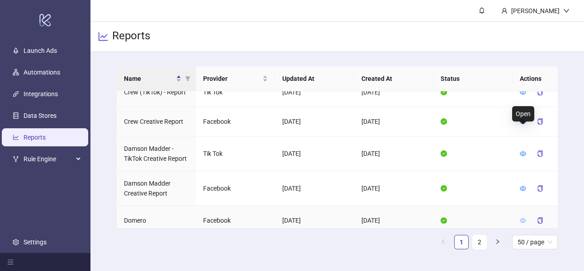
click at [522, 218] on icon "eye" at bounding box center [522, 220] width 6 height 5
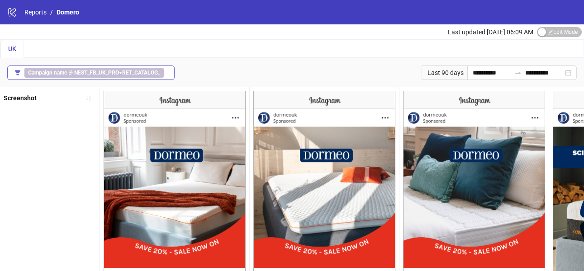
click at [108, 71] on b "NEST_FB_UK_PRO+RET_CATALOG_" at bounding box center [117, 73] width 86 height 6
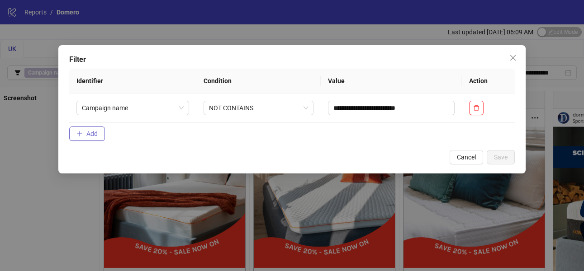
click at [102, 128] on button "Add" at bounding box center [87, 134] width 36 height 14
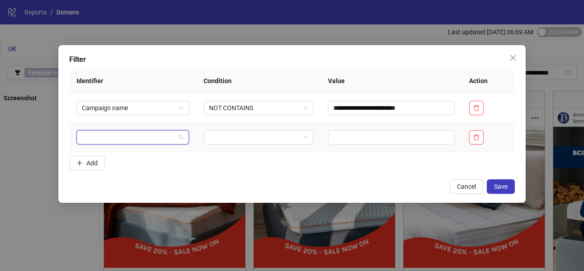
click at [116, 137] on input "search" at bounding box center [129, 138] width 94 height 14
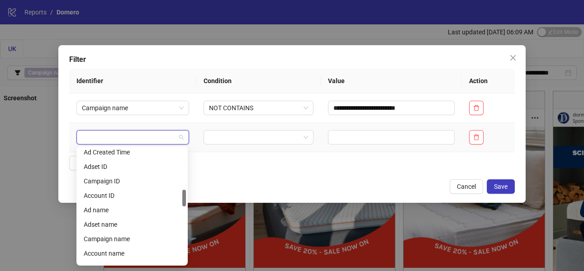
scroll to position [280, 0]
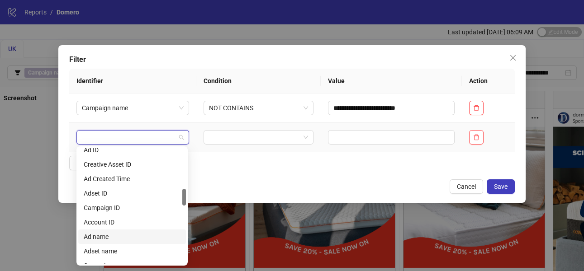
click at [123, 234] on div "Ad name" at bounding box center [132, 237] width 97 height 10
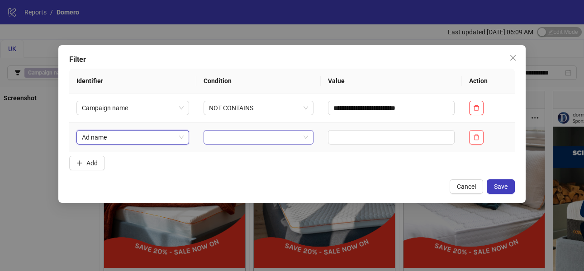
click at [240, 132] on input "search" at bounding box center [254, 138] width 91 height 14
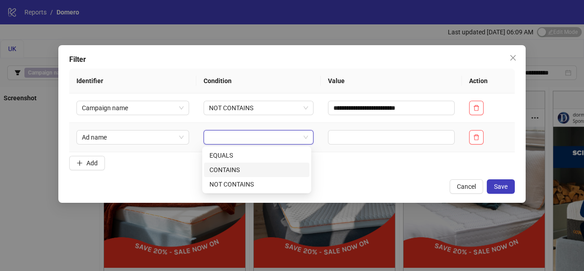
click at [242, 168] on div "CONTAINS" at bounding box center [256, 170] width 94 height 10
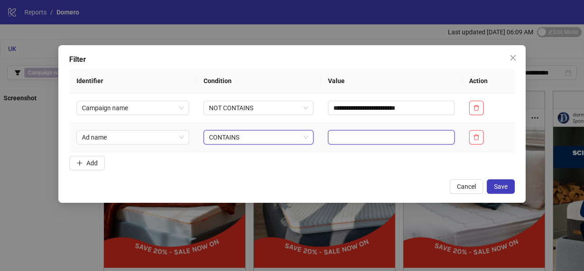
click at [346, 140] on input "text" at bounding box center [391, 137] width 127 height 14
type input "***"
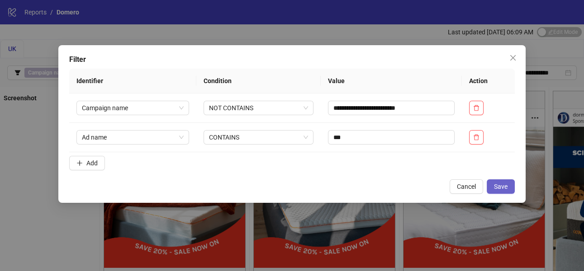
click at [499, 184] on span "Save" at bounding box center [501, 186] width 14 height 7
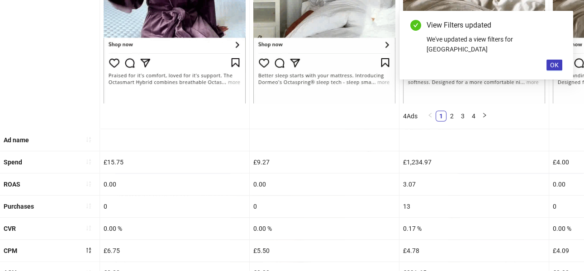
scroll to position [267, 0]
click at [88, 206] on icon "sort-ascending" at bounding box center [88, 206] width 6 height 6
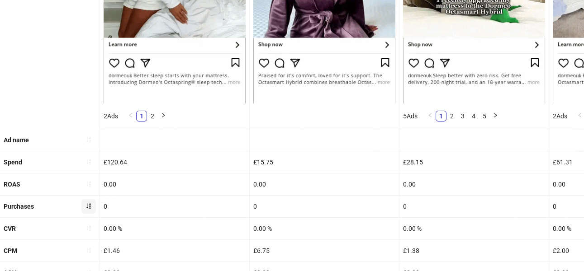
click at [88, 205] on icon "sort-ascending" at bounding box center [88, 206] width 6 height 6
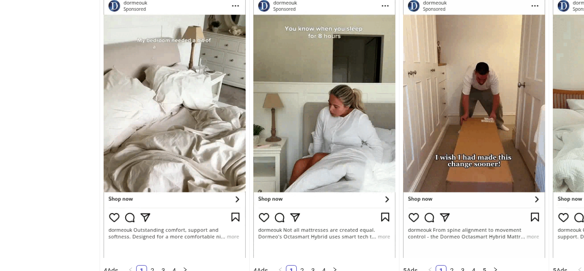
scroll to position [105, 0]
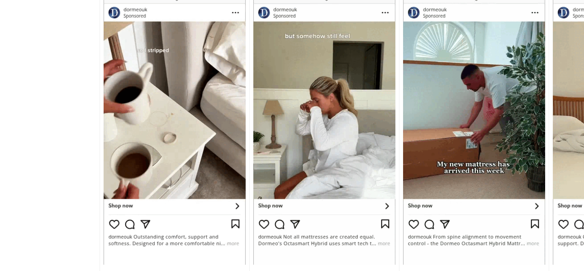
drag, startPoint x: 215, startPoint y: 142, endPoint x: 390, endPoint y: 5, distance: 222.4
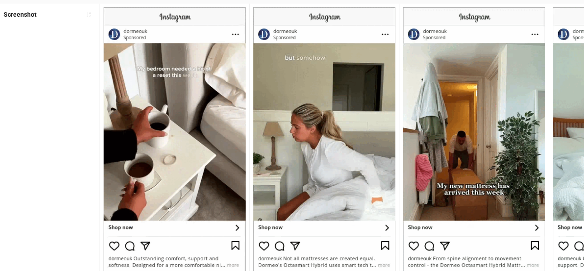
scroll to position [85, 0]
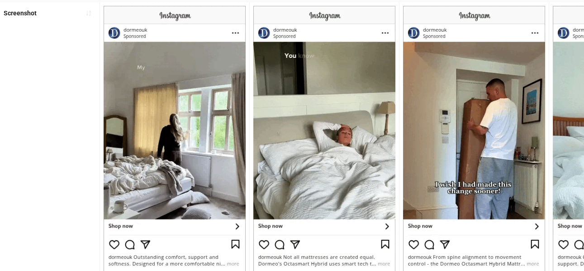
drag, startPoint x: 309, startPoint y: 118, endPoint x: 431, endPoint y: 9, distance: 163.3
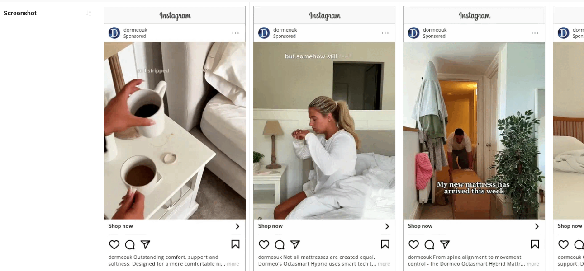
click at [453, 129] on img at bounding box center [474, 145] width 142 height 279
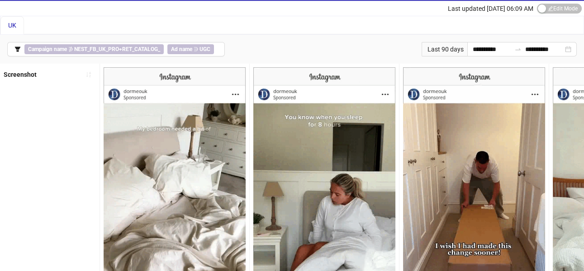
scroll to position [0, 0]
